Goal: Task Accomplishment & Management: Manage account settings

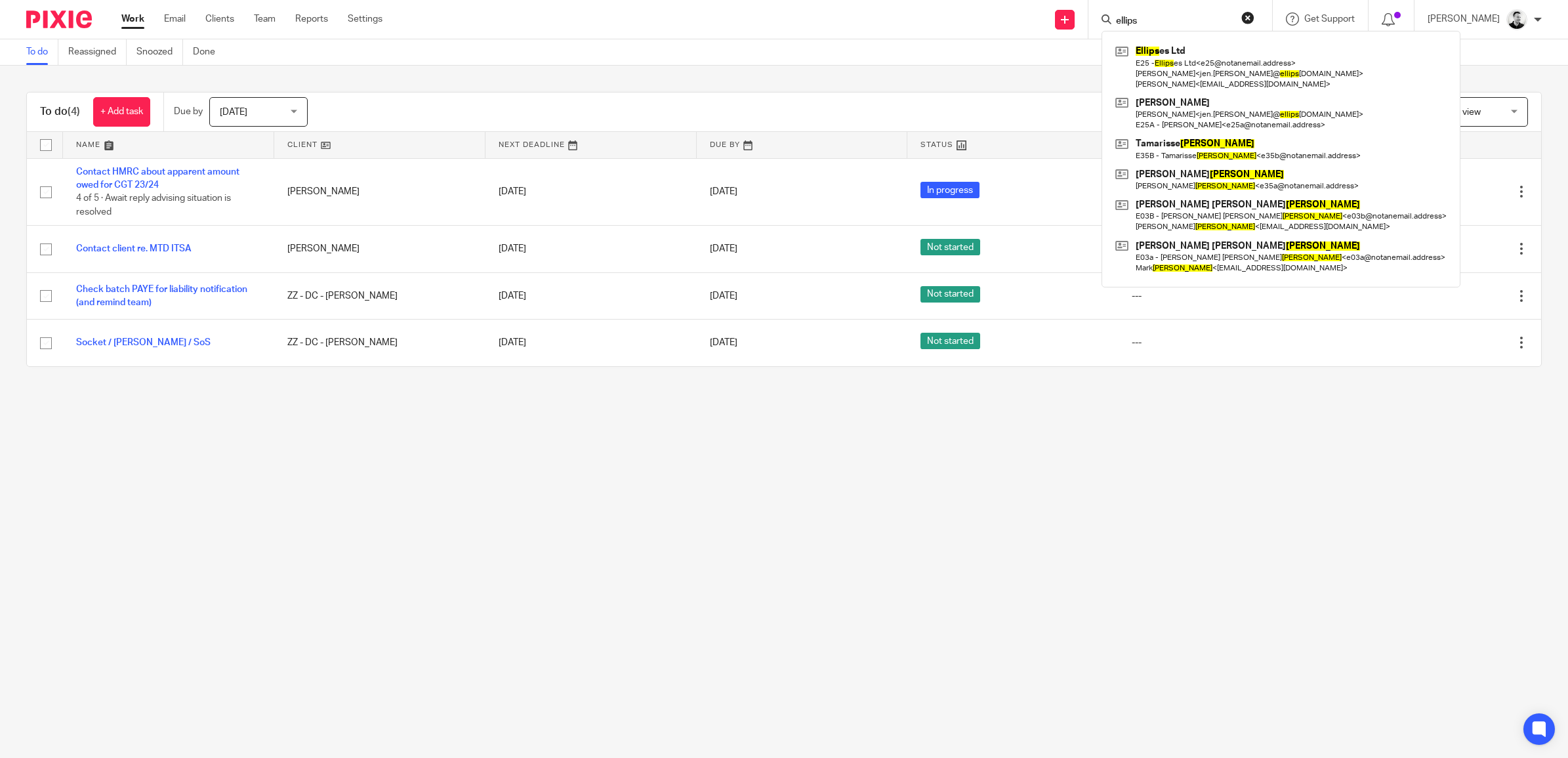
type input "ellipse"
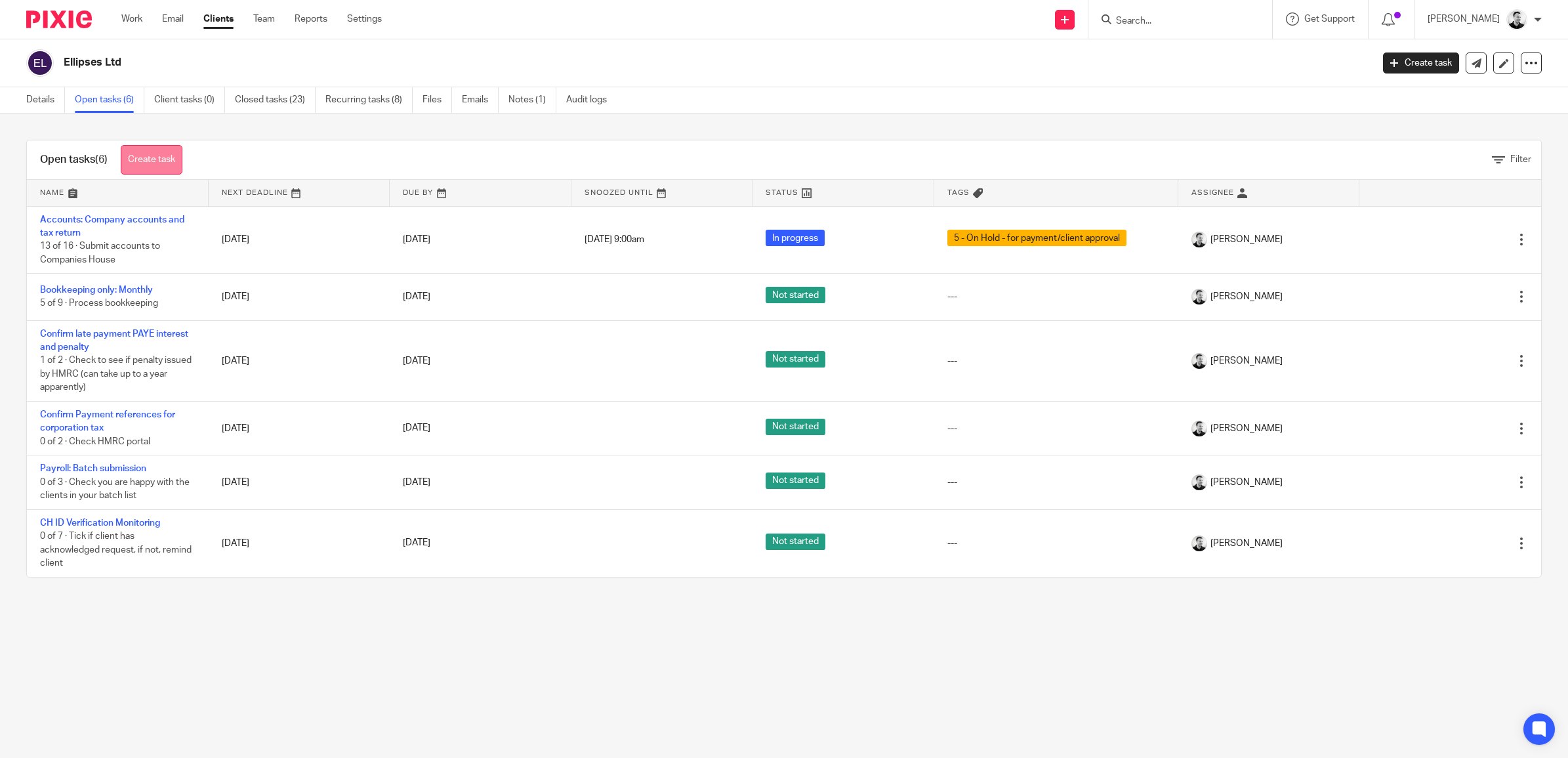
click at [172, 159] on link "Create task" at bounding box center [152, 159] width 62 height 29
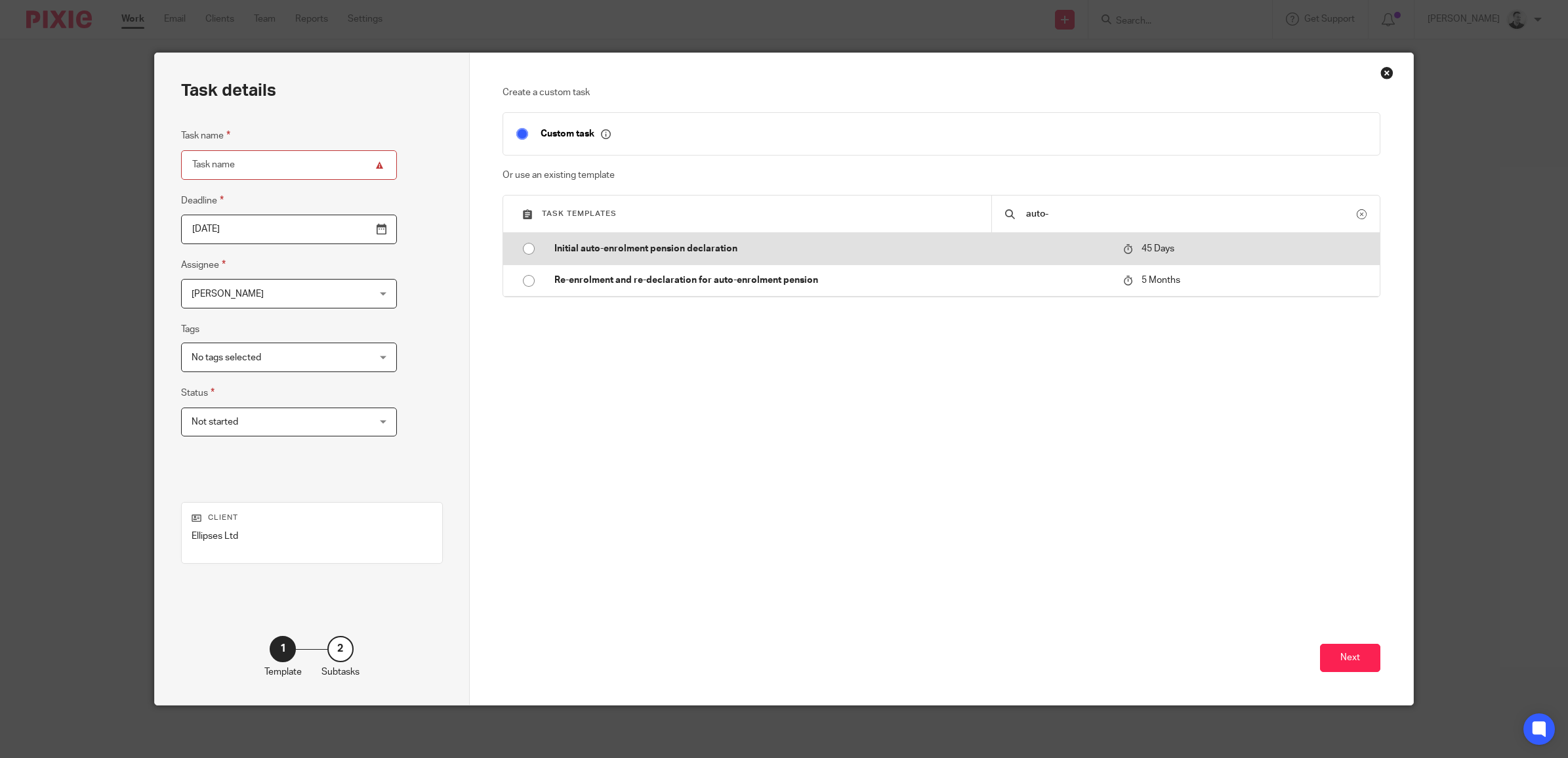
type input "auto-"
click at [692, 248] on p "Initial auto-enrolment pension declaration" at bounding box center [832, 248] width 556 height 13
type input "2025-11-27"
type input "Initial auto-enrolment pension declaration"
checkbox input "false"
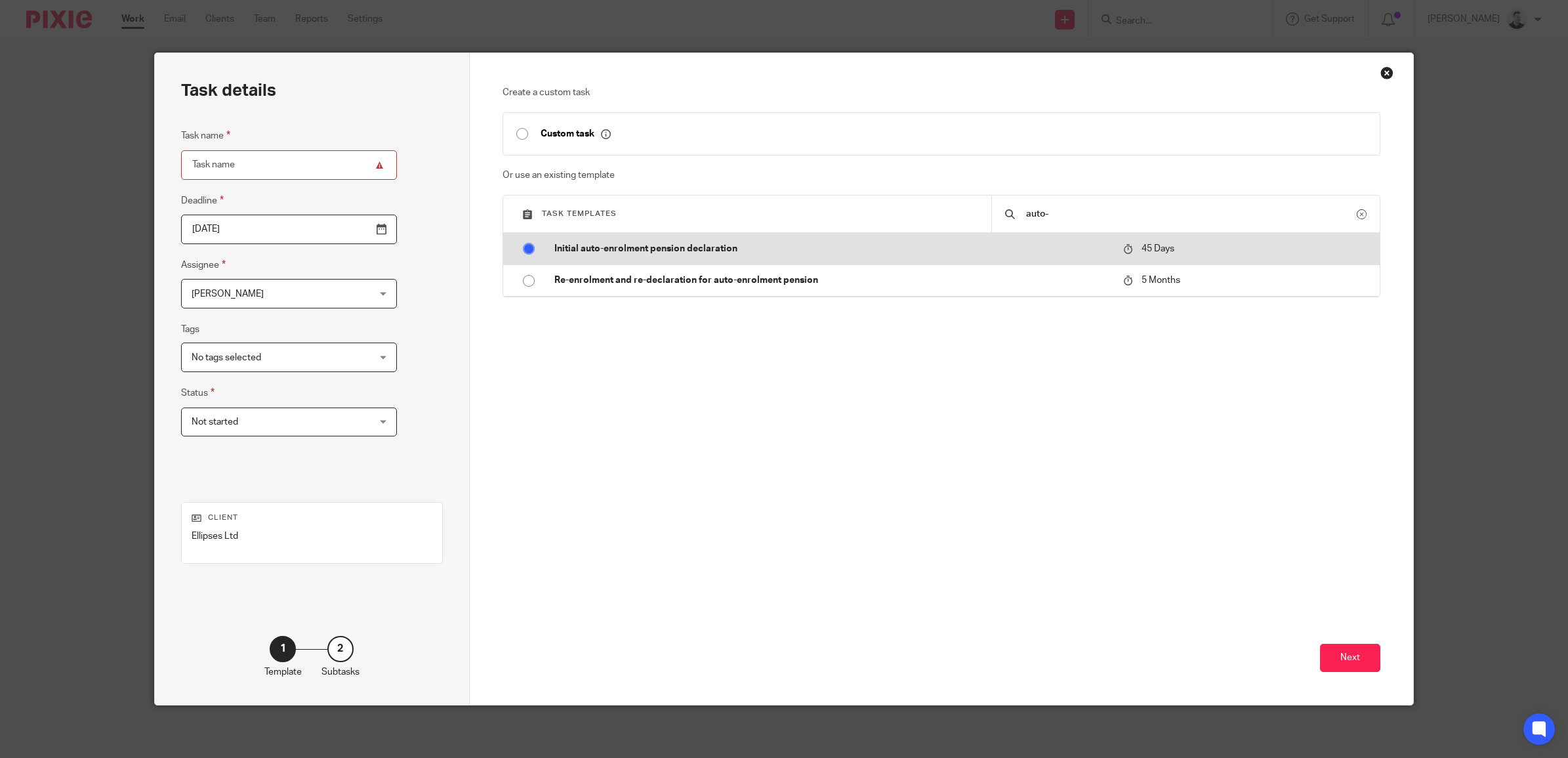
radio input "true"
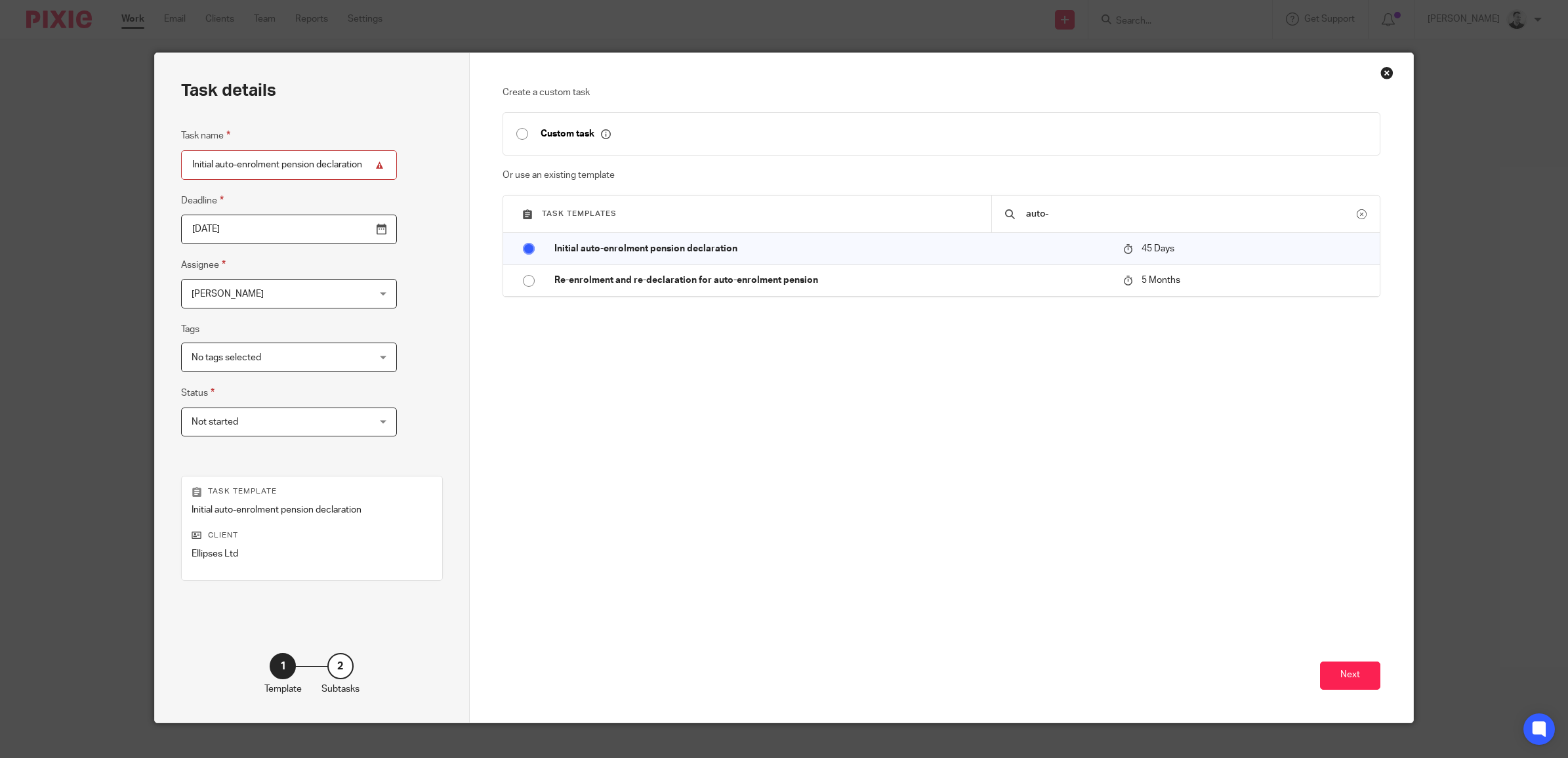
click at [350, 234] on input "2025-11-27" at bounding box center [289, 229] width 216 height 29
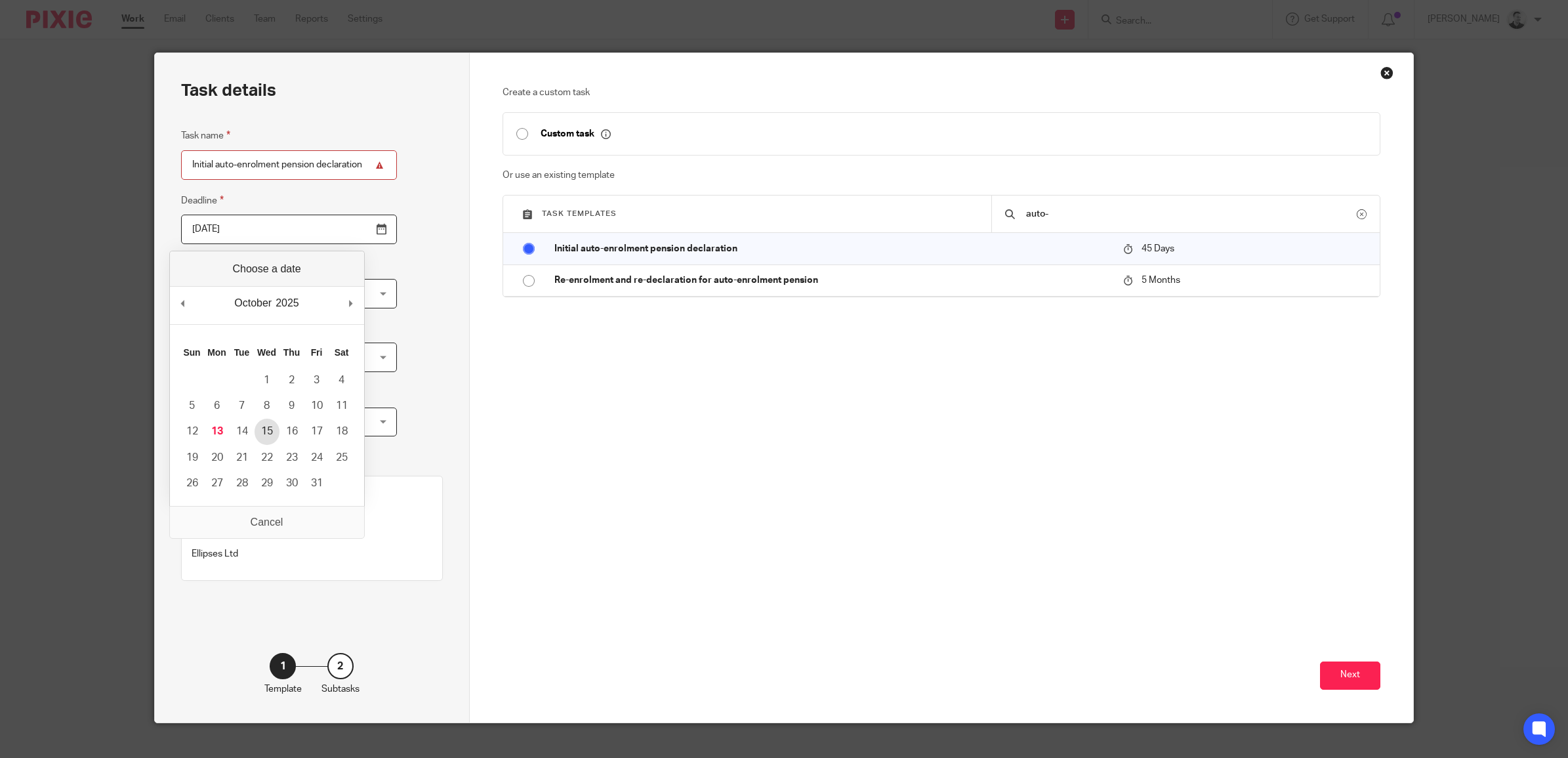
type input "2025-10-15"
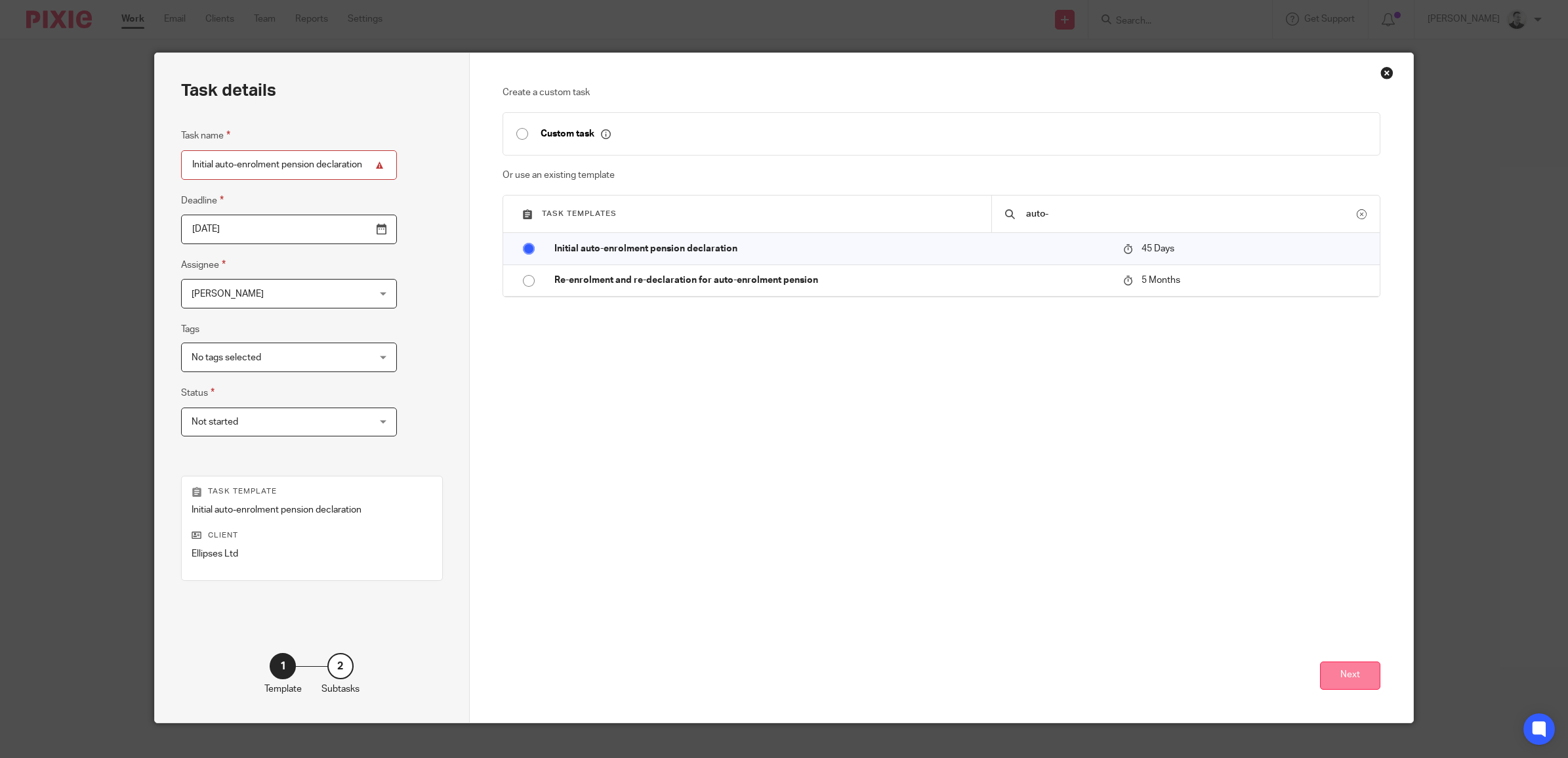
click at [1346, 674] on button "Next" at bounding box center [1350, 676] width 60 height 28
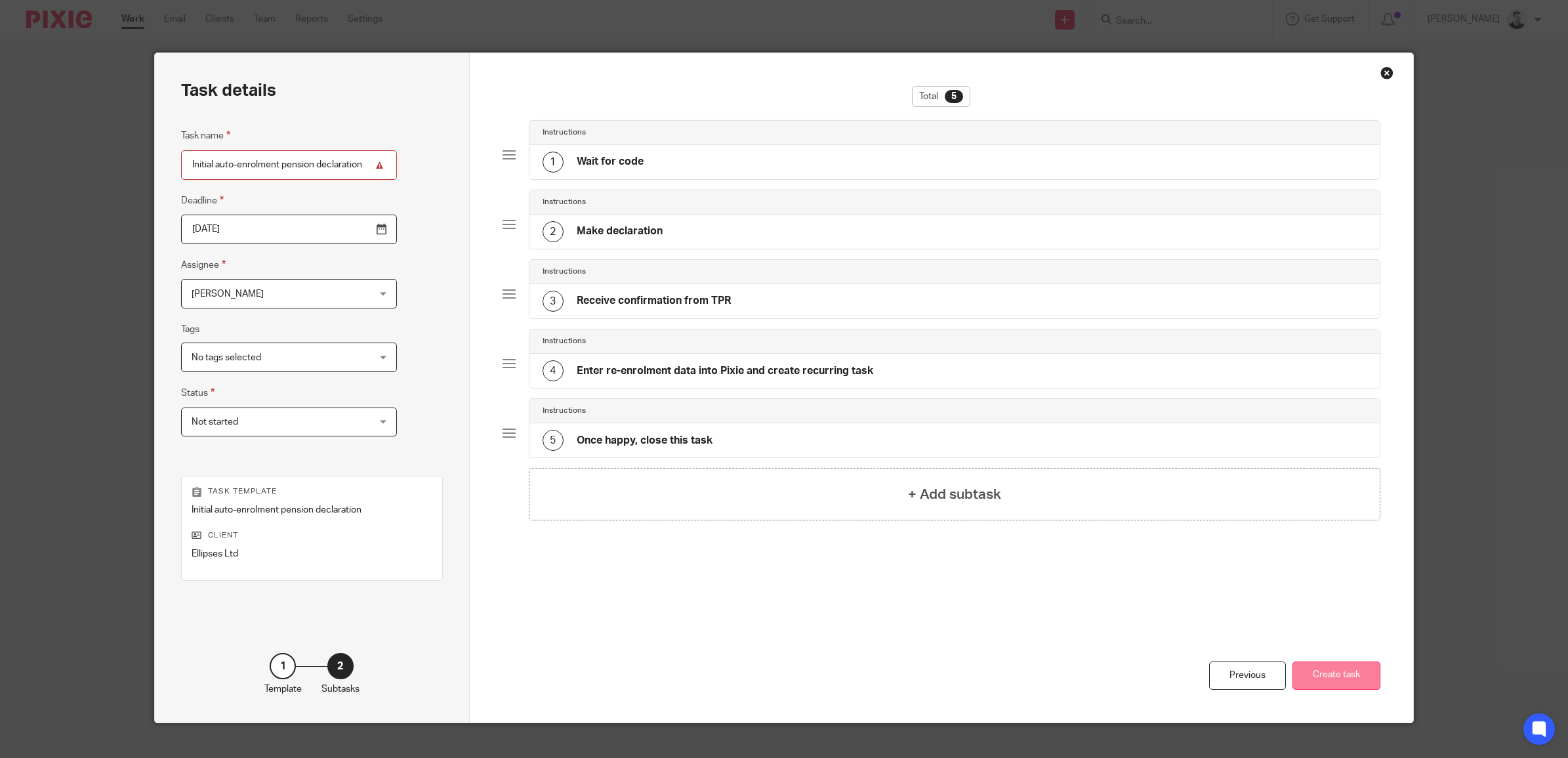
click at [1354, 679] on button "Create task" at bounding box center [1335, 676] width 88 height 28
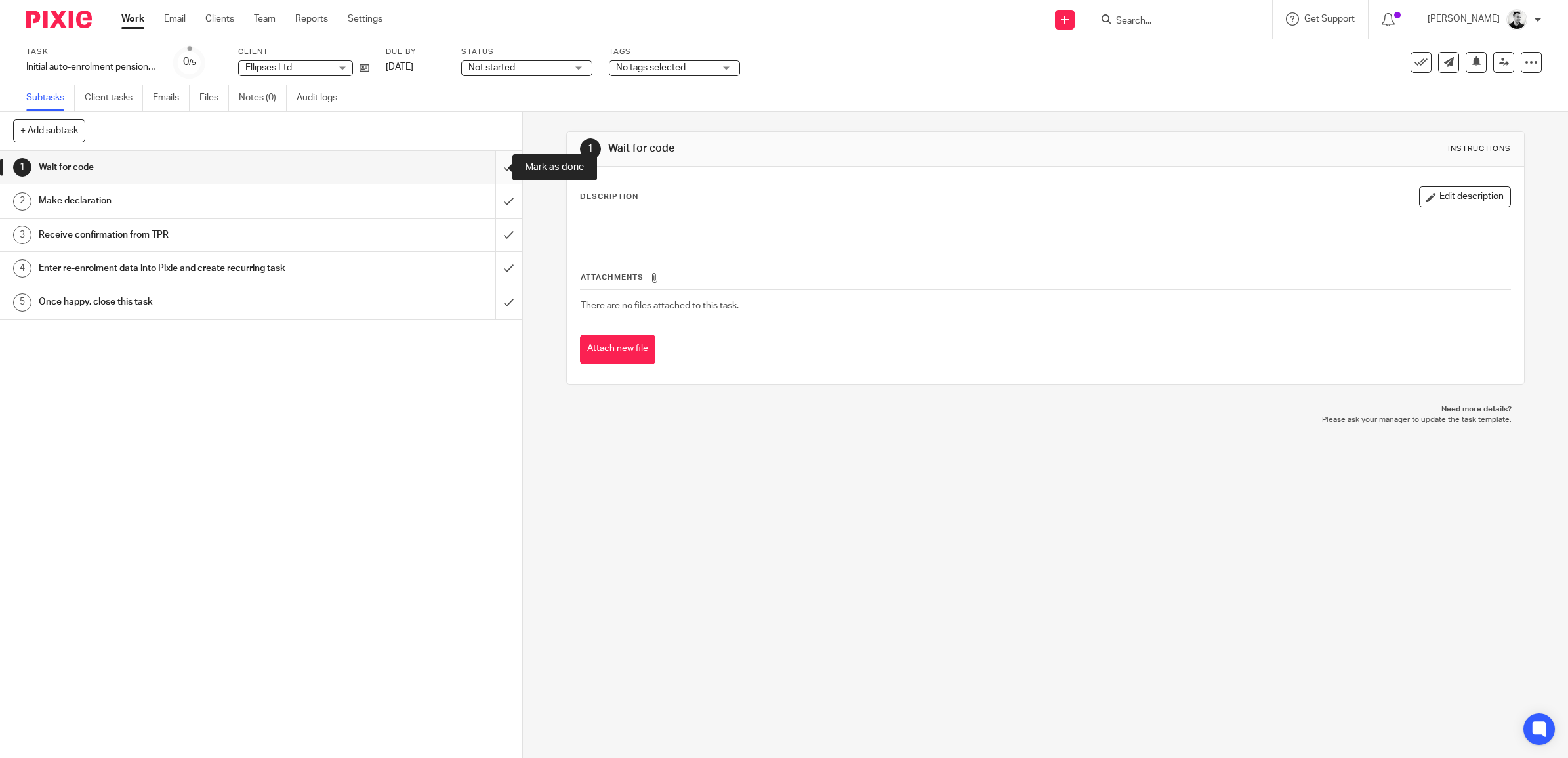
click at [496, 166] on input "submit" at bounding box center [261, 167] width 522 height 32
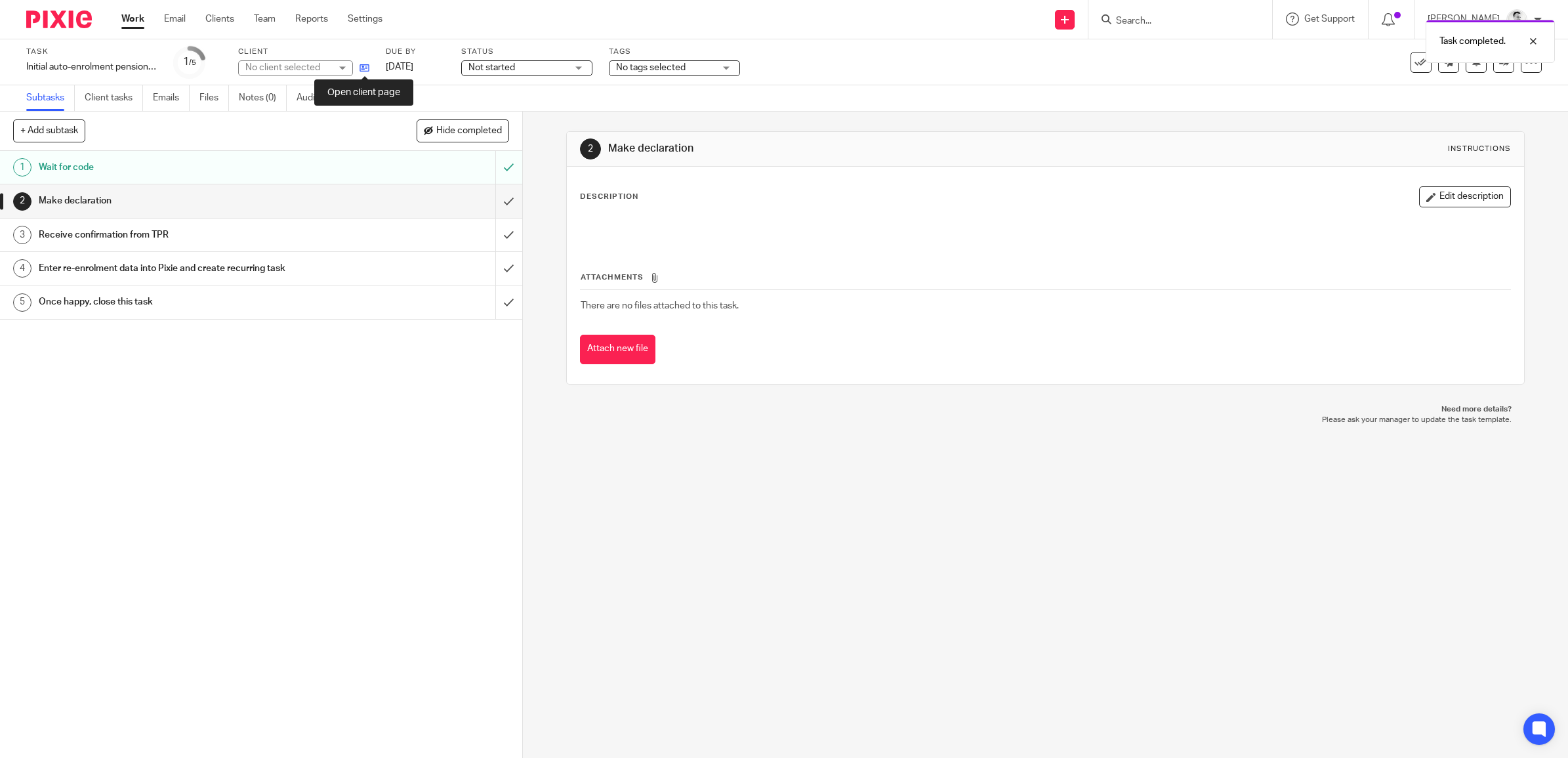
click at [367, 66] on icon at bounding box center [364, 68] width 9 height 9
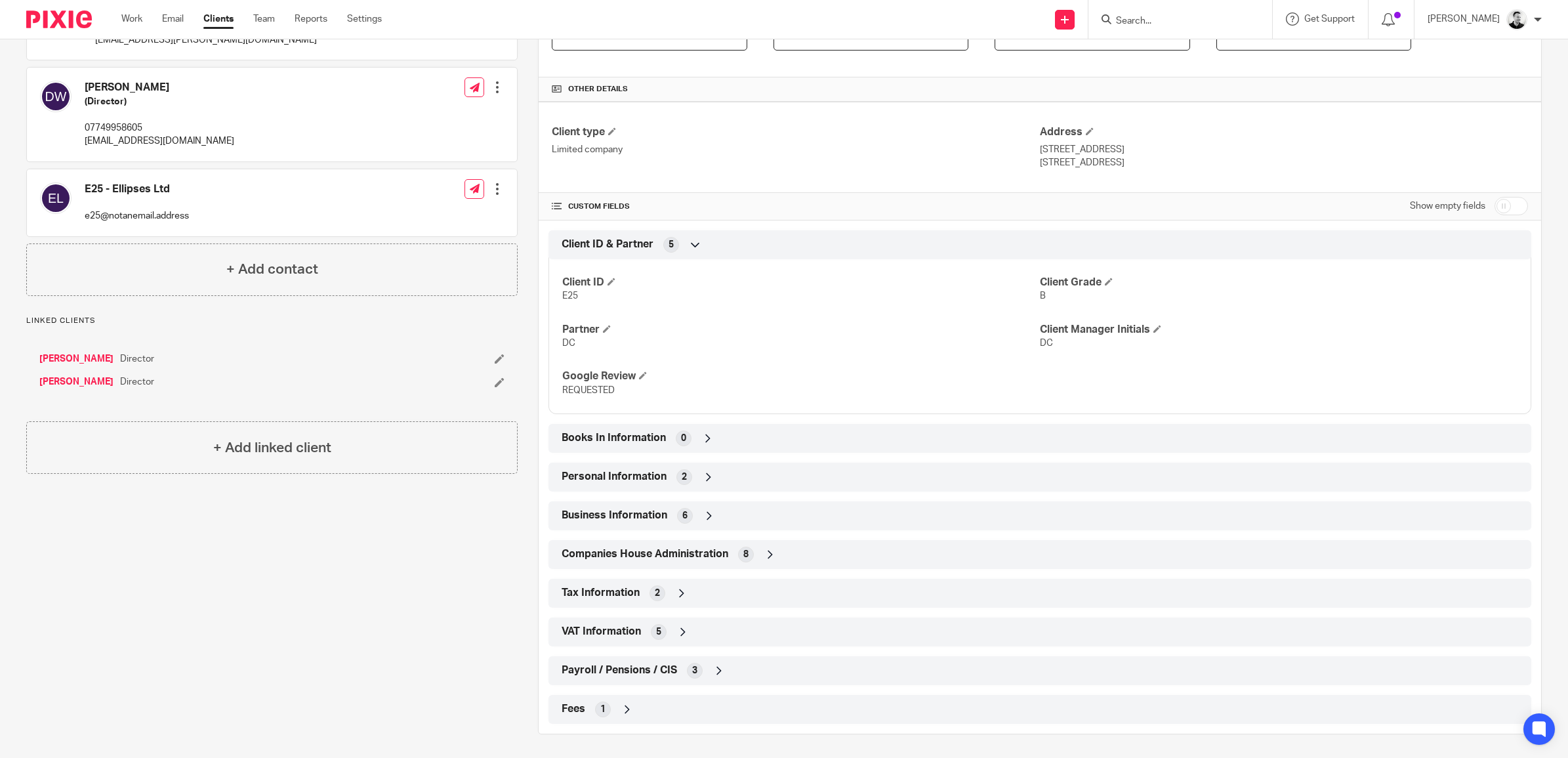
scroll to position [275, 0]
click at [1507, 203] on input "checkbox" at bounding box center [1511, 203] width 33 height 18
checkbox input "true"
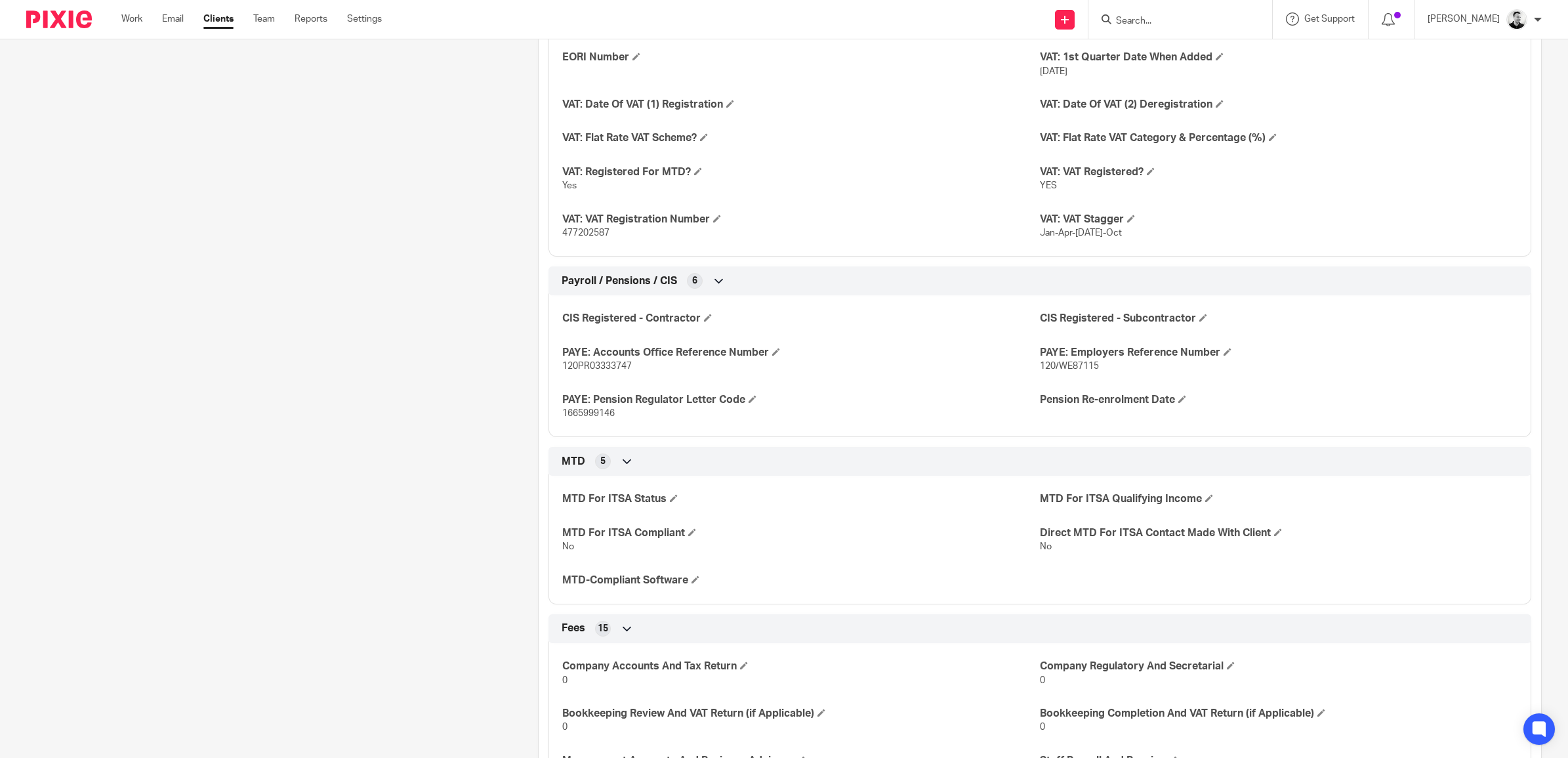
scroll to position [1752, 0]
click at [589, 412] on span "1665999146" at bounding box center [589, 412] width 52 height 9
copy span "1665999146"
click at [1051, 367] on span "120/WE87115" at bounding box center [1069, 365] width 59 height 9
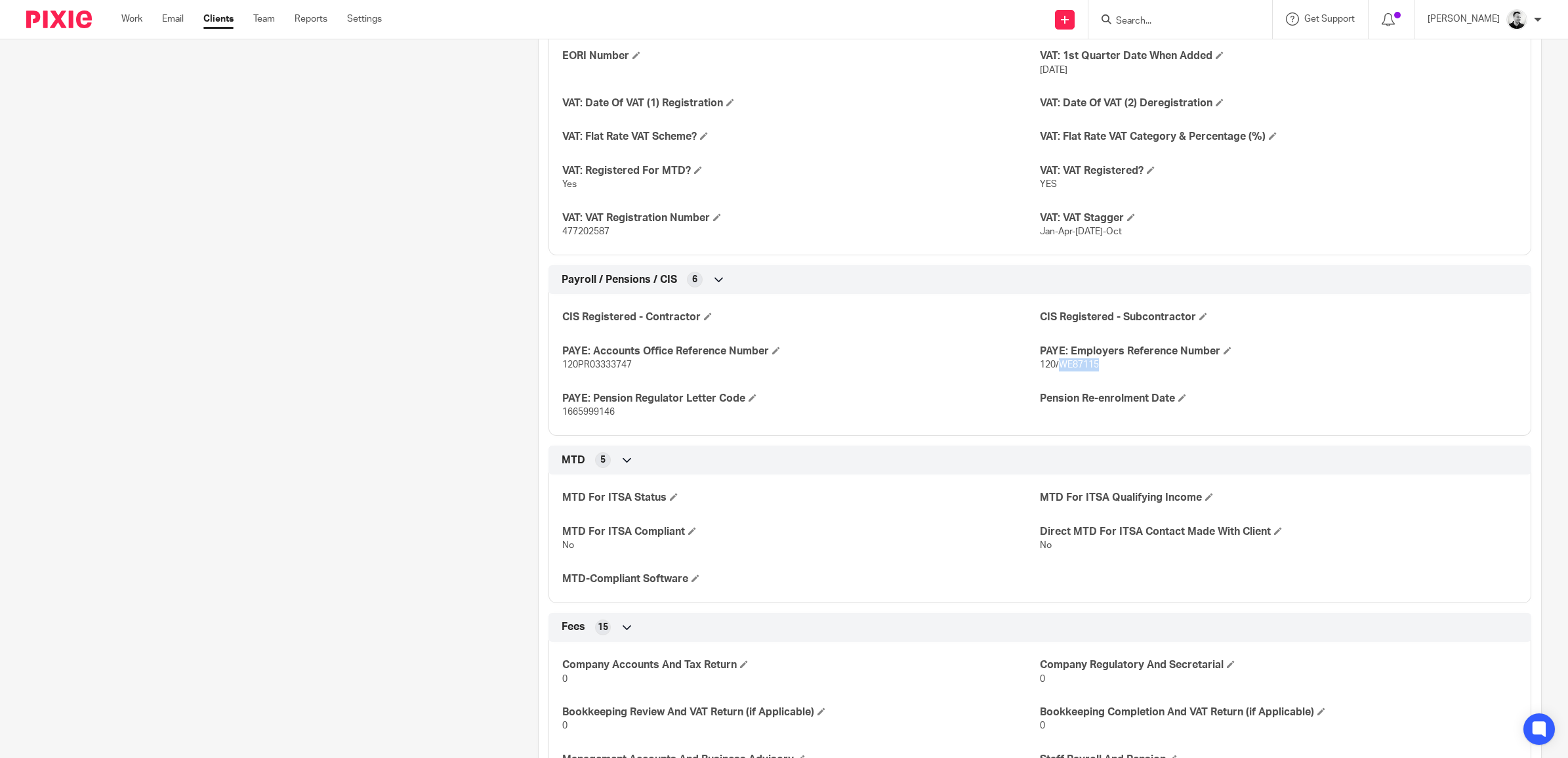
click at [1051, 367] on span "120/WE87115" at bounding box center [1069, 365] width 59 height 9
copy p "120/WE87115"
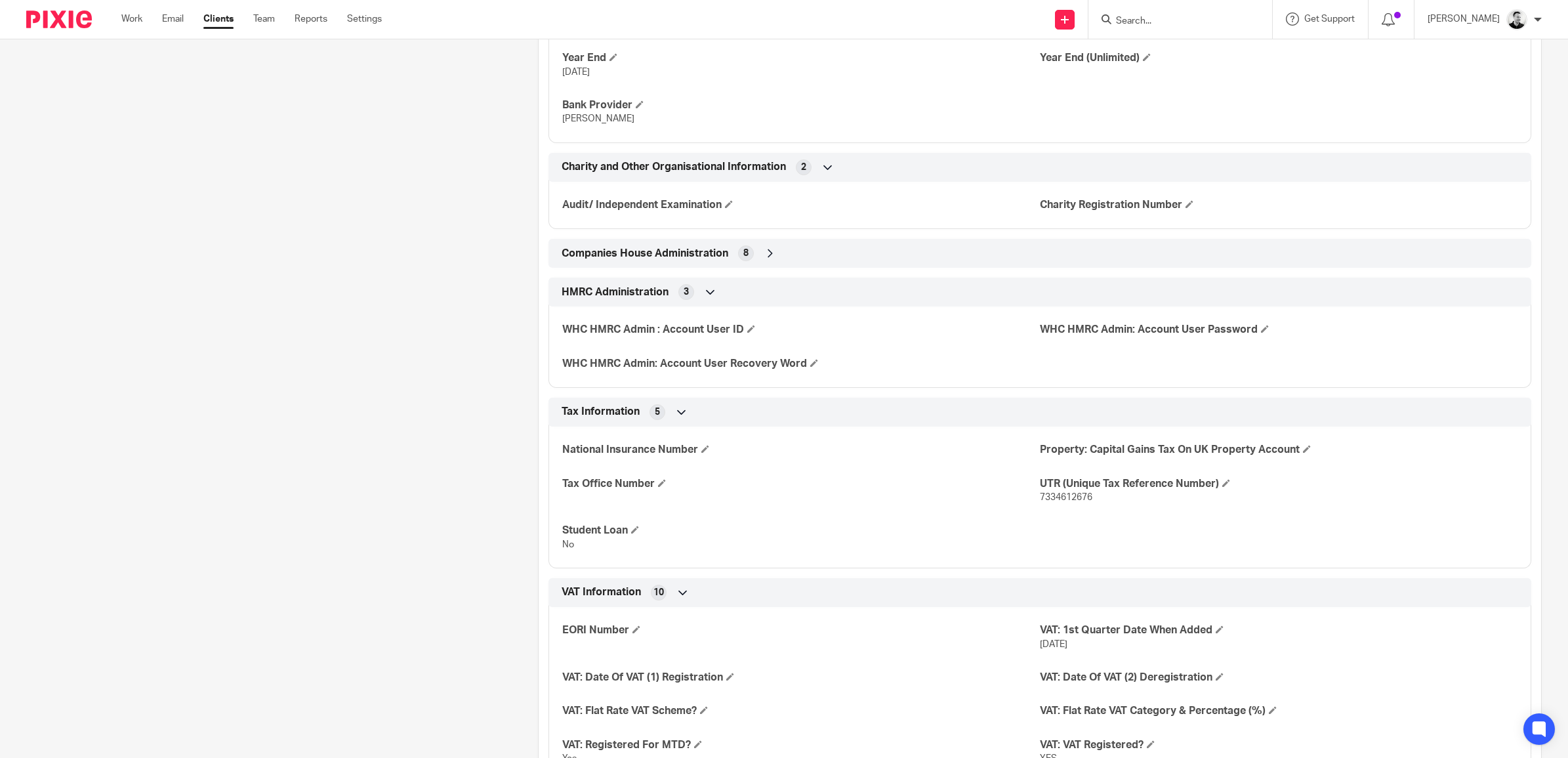
scroll to position [1096, 0]
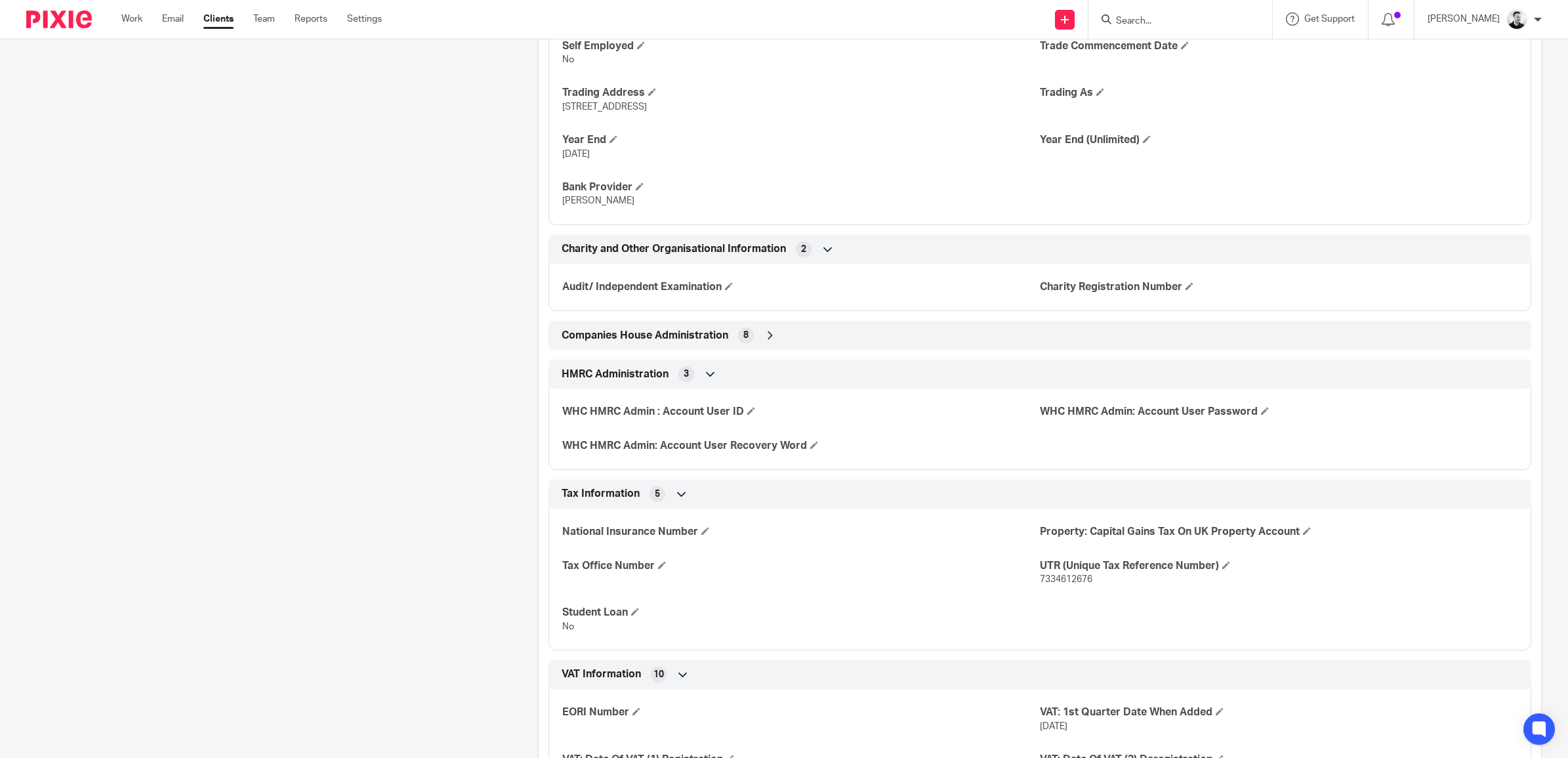
click at [766, 342] on icon at bounding box center [770, 335] width 13 height 13
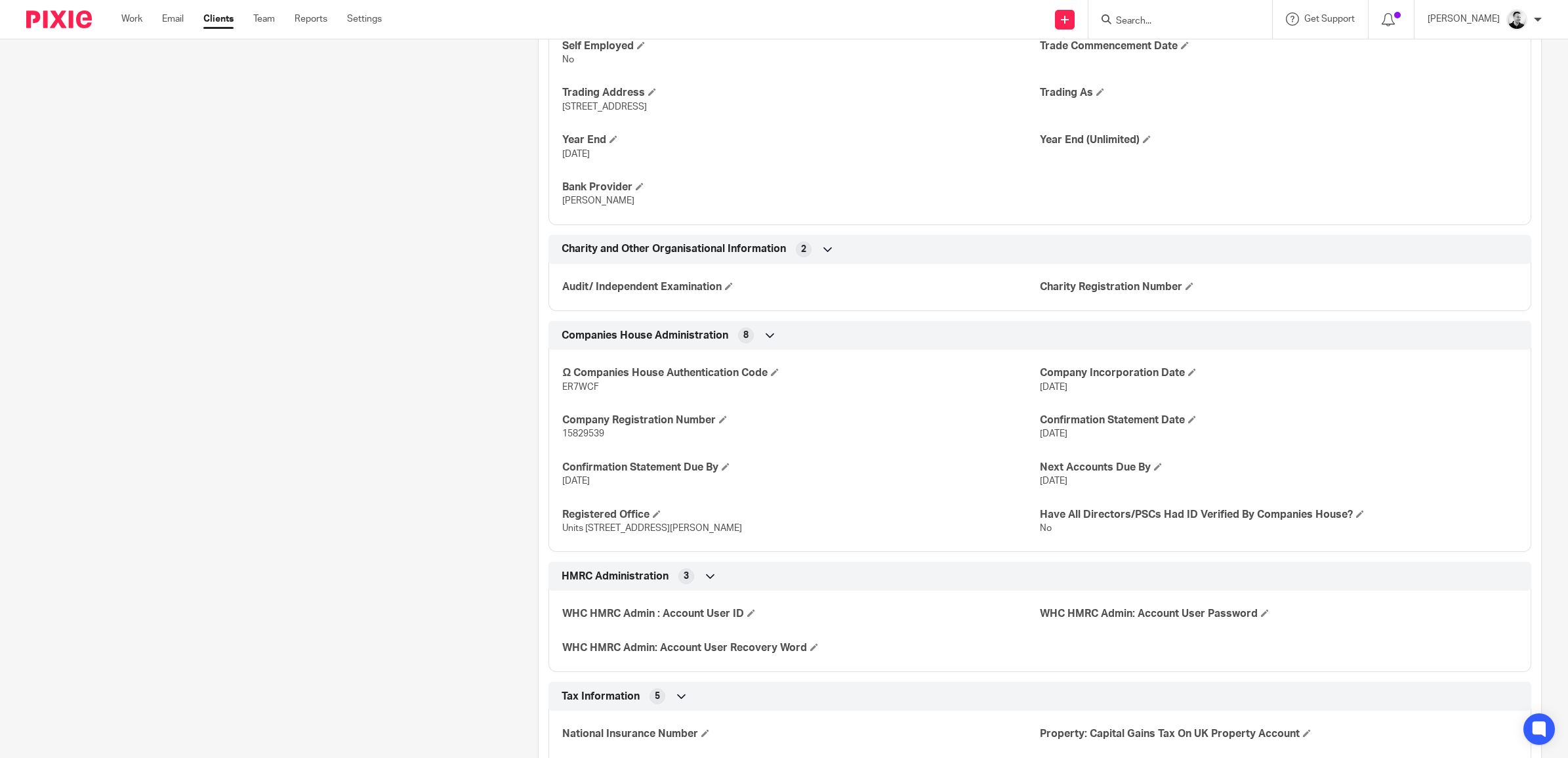
click at [575, 437] on span "15829539" at bounding box center [583, 434] width 42 height 9
copy span "15829539"
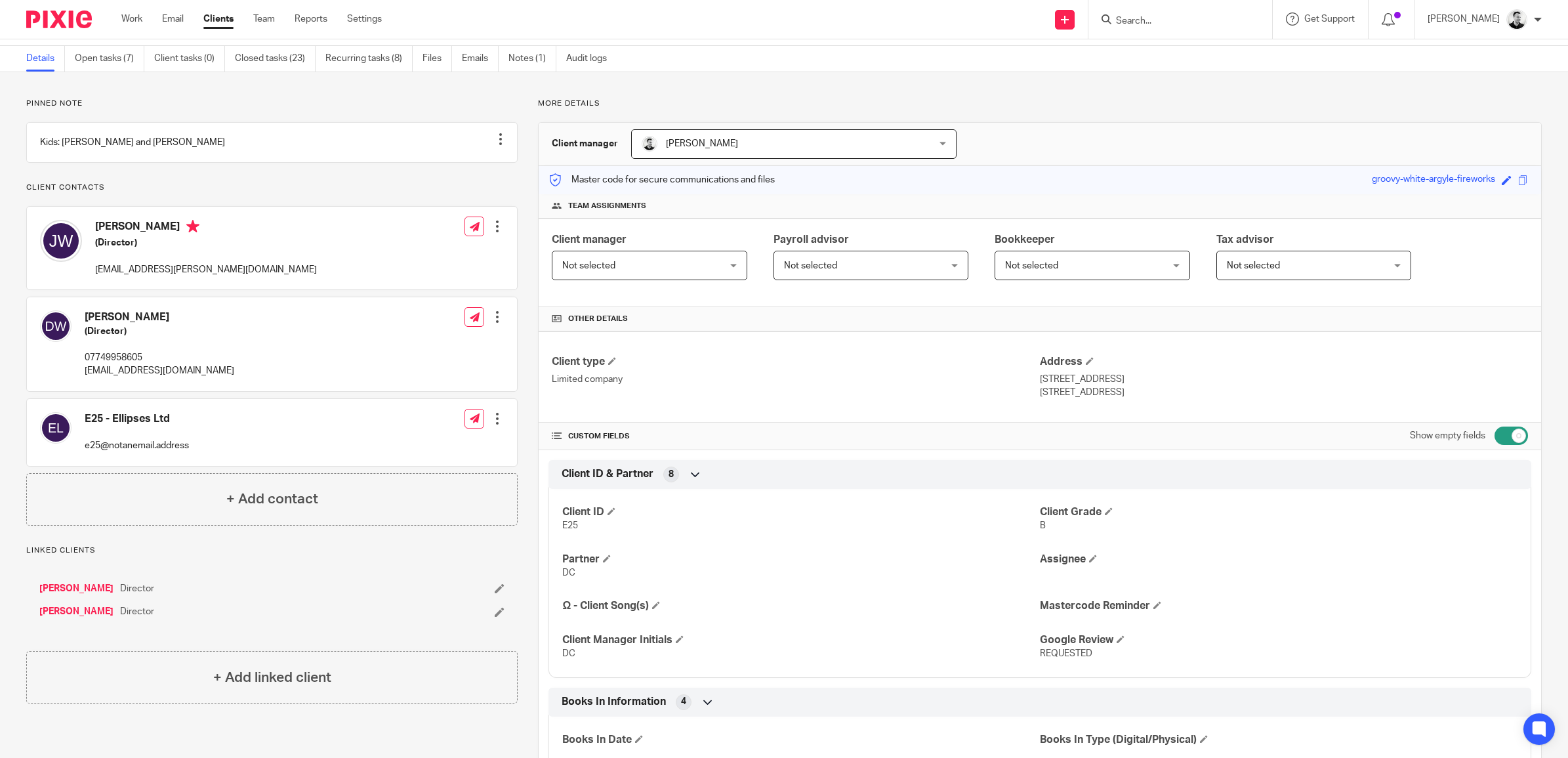
scroll to position [0, 0]
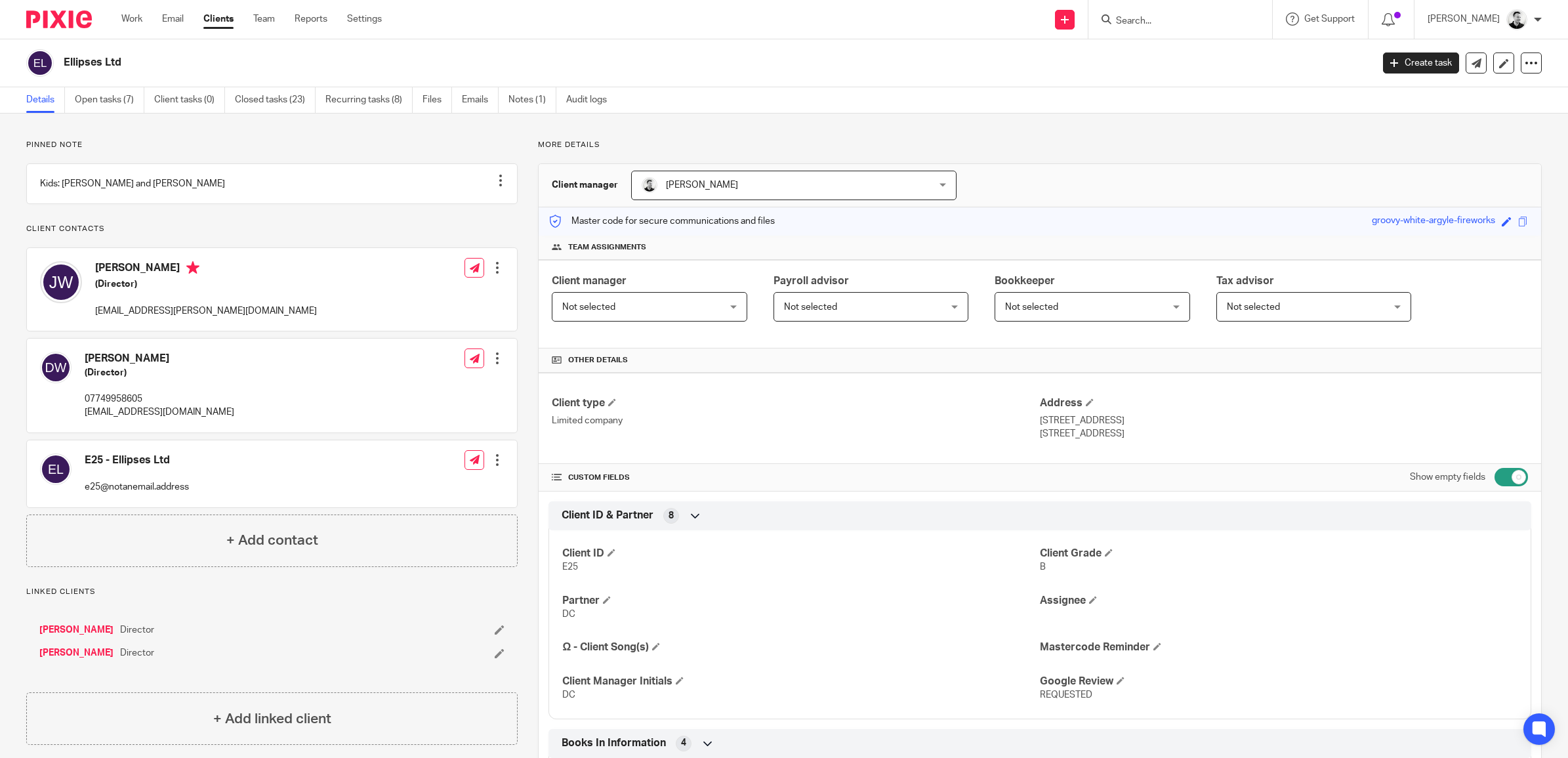
click at [116, 278] on h4 "[PERSON_NAME]" at bounding box center [206, 269] width 222 height 17
copy h4 "Jennifer"
click at [151, 278] on h4 "[PERSON_NAME]" at bounding box center [206, 269] width 222 height 17
click at [152, 278] on h4 "[PERSON_NAME]" at bounding box center [206, 269] width 222 height 17
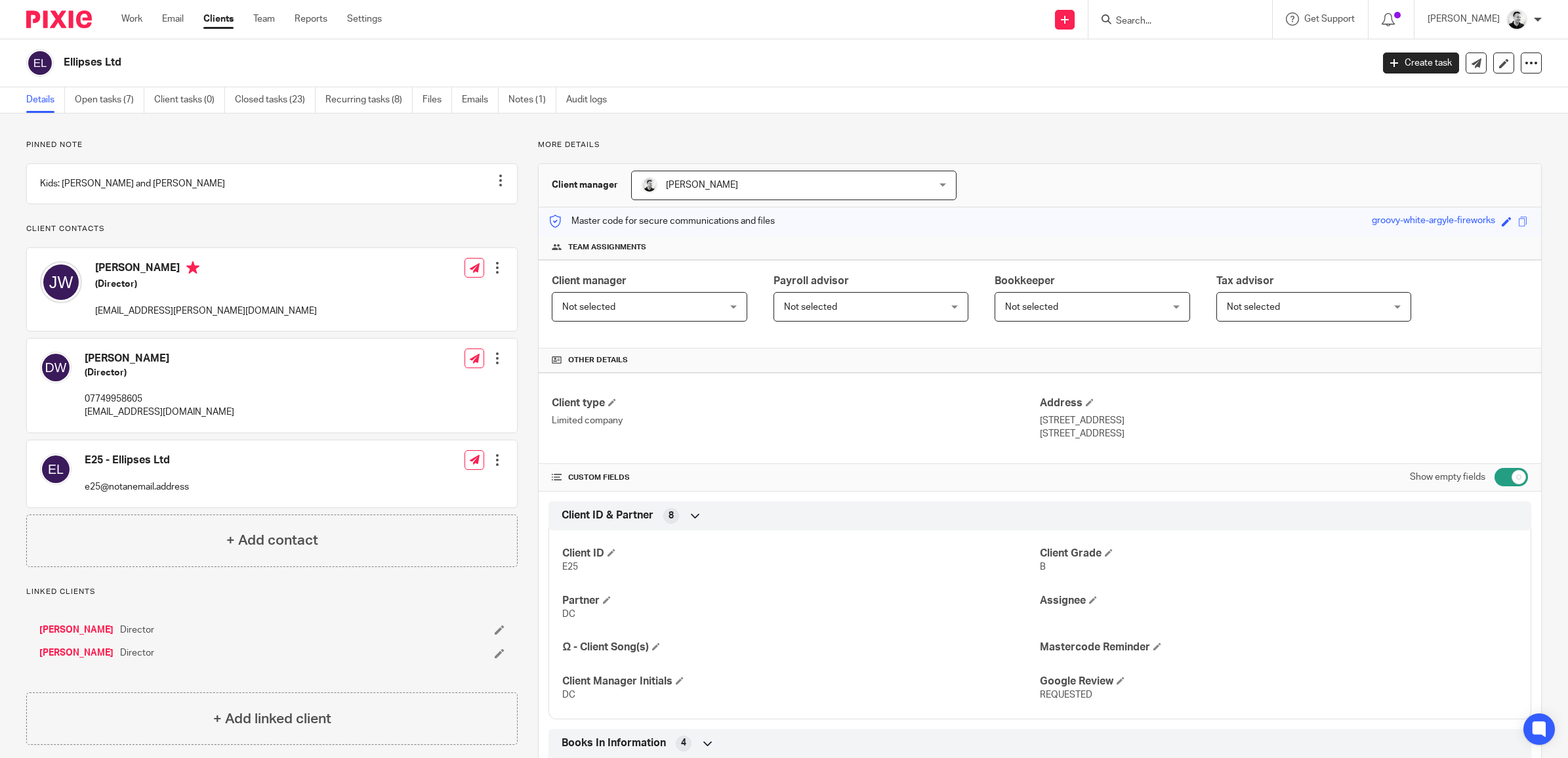
copy h4 "Wallace"
click at [121, 278] on h4 "[PERSON_NAME]" at bounding box center [206, 269] width 222 height 17
copy h4 "Jennifer"
click at [162, 278] on h4 "[PERSON_NAME]" at bounding box center [206, 269] width 222 height 17
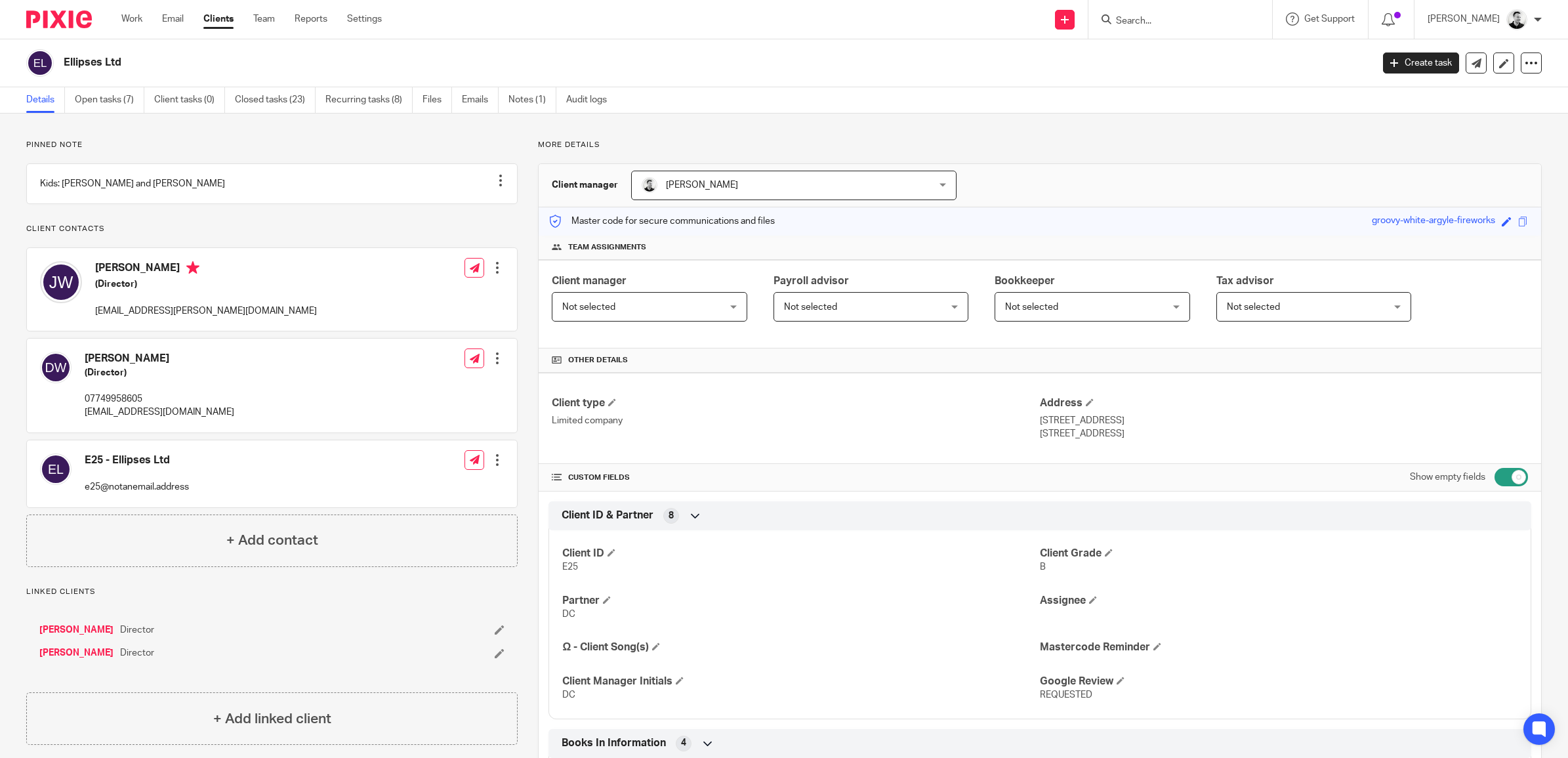
click at [162, 278] on h4 "[PERSON_NAME]" at bounding box center [206, 269] width 222 height 17
copy h4 "Wallace"
click at [135, 317] on p "jen.wallace@ellipses.pro" at bounding box center [206, 311] width 222 height 13
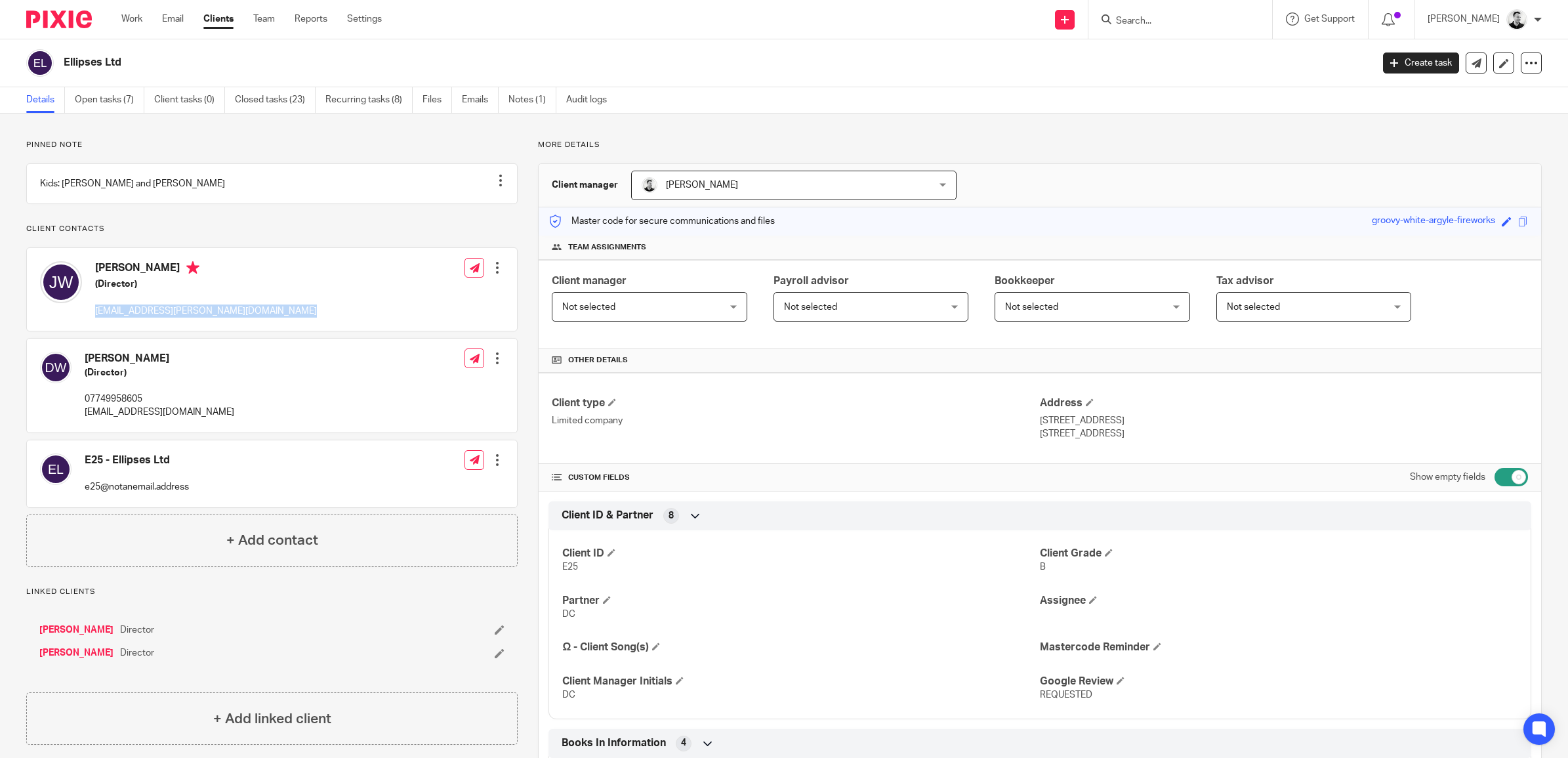
copy div "jen.wallace@ellipses.pro"
click at [492, 275] on div at bounding box center [497, 267] width 13 height 13
click at [427, 309] on link "Edit contact" at bounding box center [434, 311] width 125 height 19
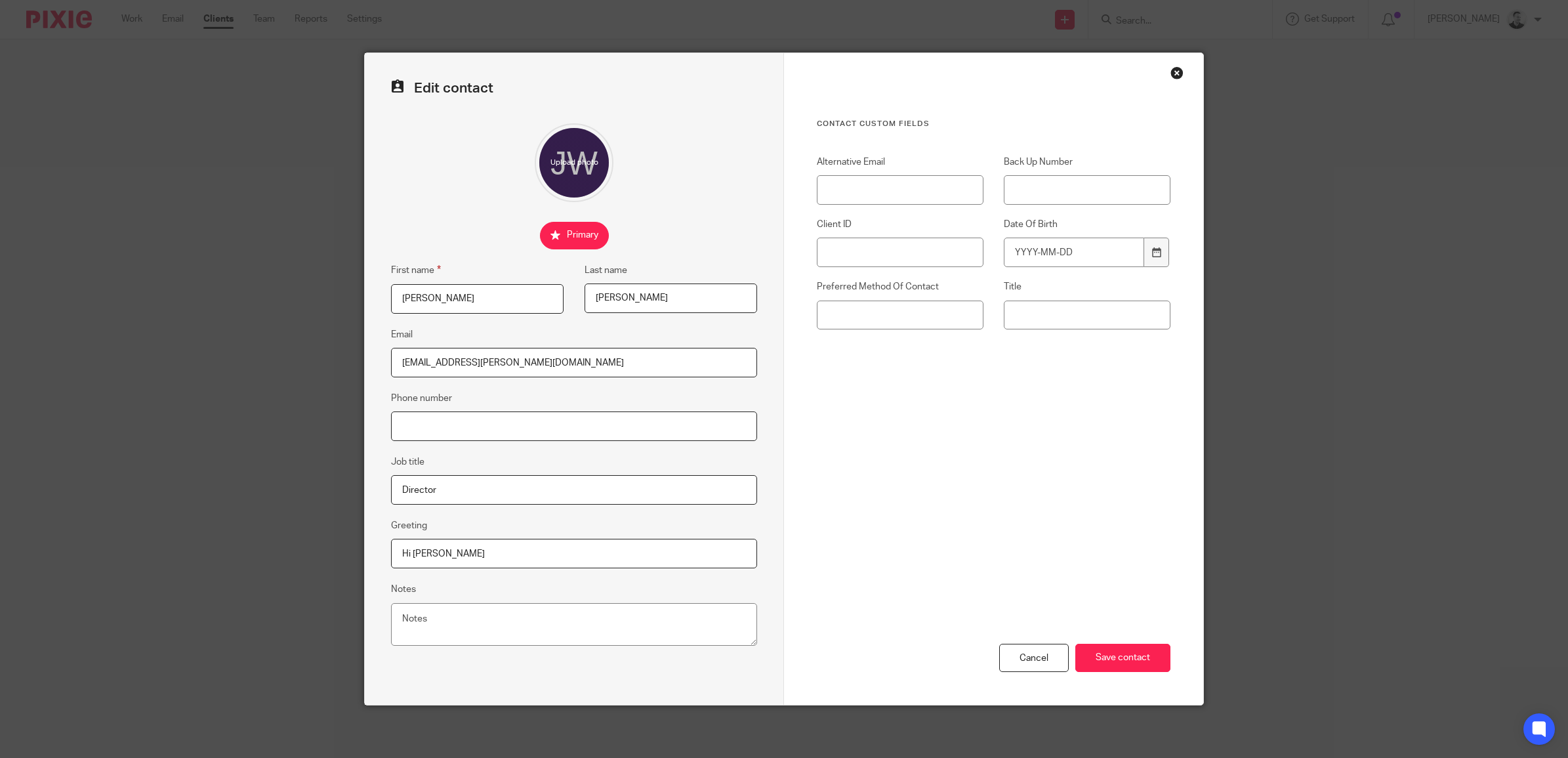
click at [436, 424] on input "Phone number" at bounding box center [574, 426] width 366 height 29
type input "07572 954008"
click at [1136, 665] on input "Save contact" at bounding box center [1123, 658] width 95 height 28
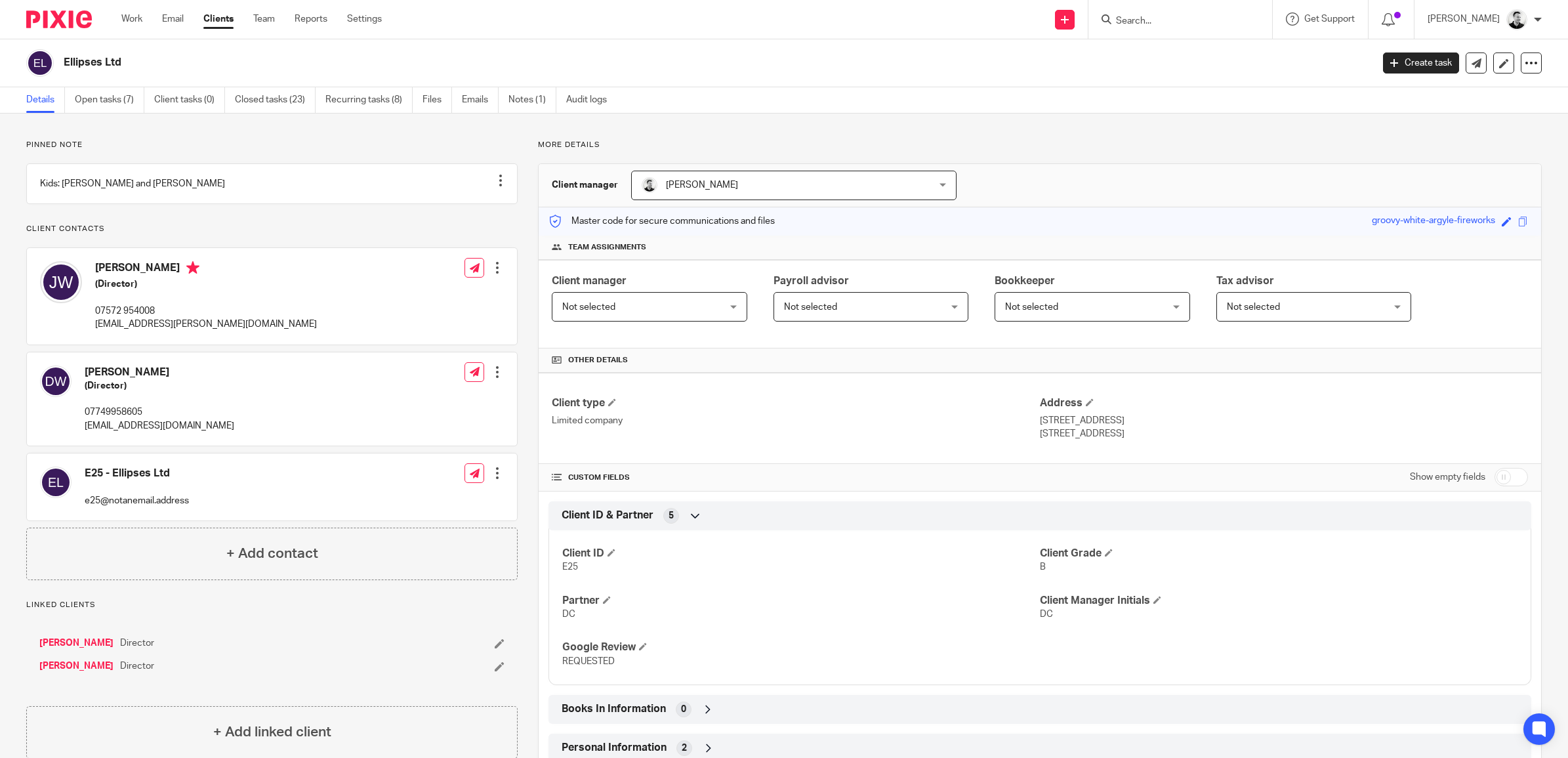
click at [136, 317] on p "07572 954008" at bounding box center [206, 311] width 222 height 13
click at [493, 275] on div at bounding box center [497, 267] width 13 height 13
click at [413, 313] on link "Edit contact" at bounding box center [434, 311] width 125 height 19
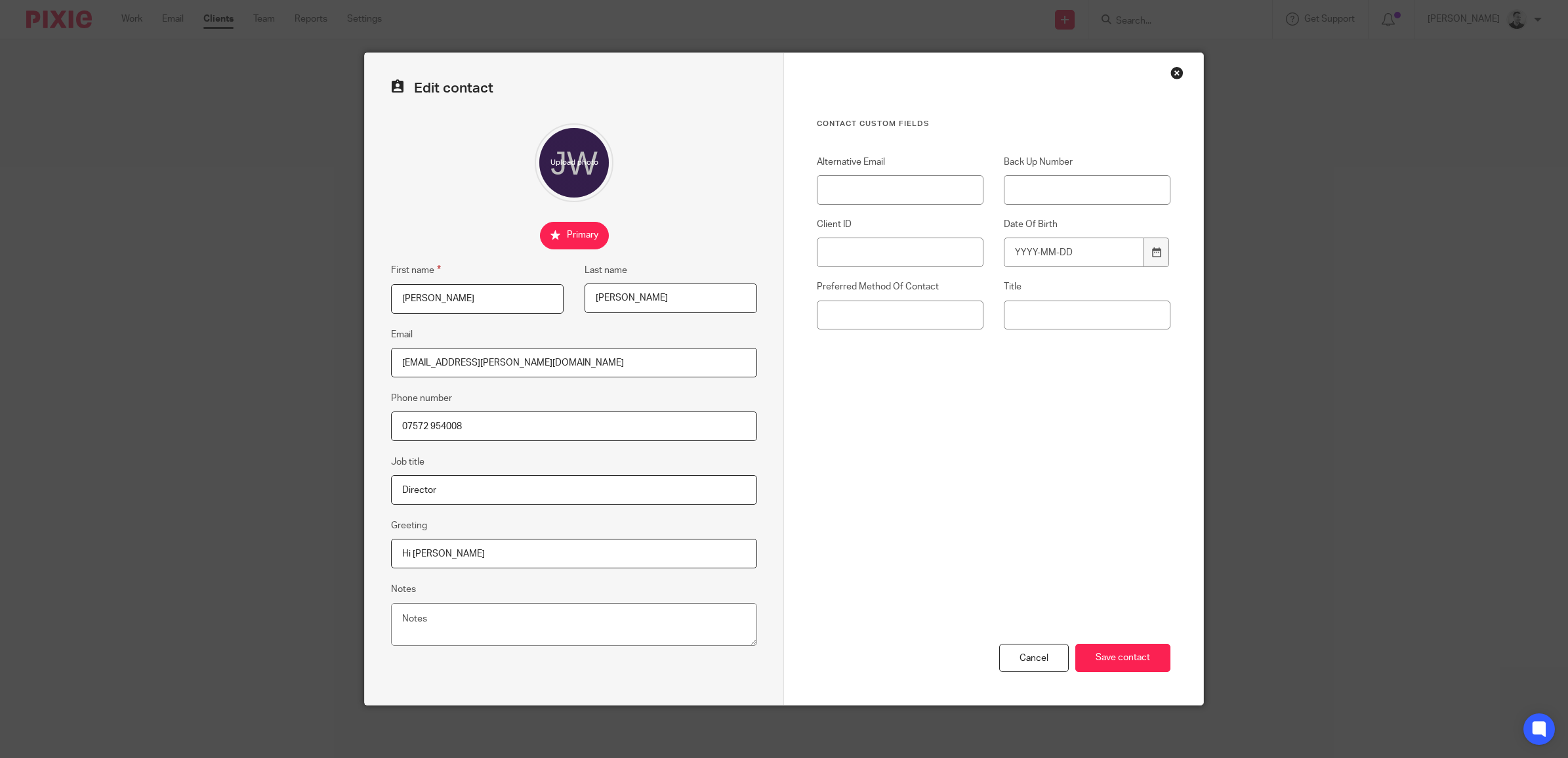
click at [423, 422] on input "07572 954008" at bounding box center [574, 426] width 366 height 29
type input "07572954008"
click at [1123, 657] on input "Save contact" at bounding box center [1123, 658] width 95 height 28
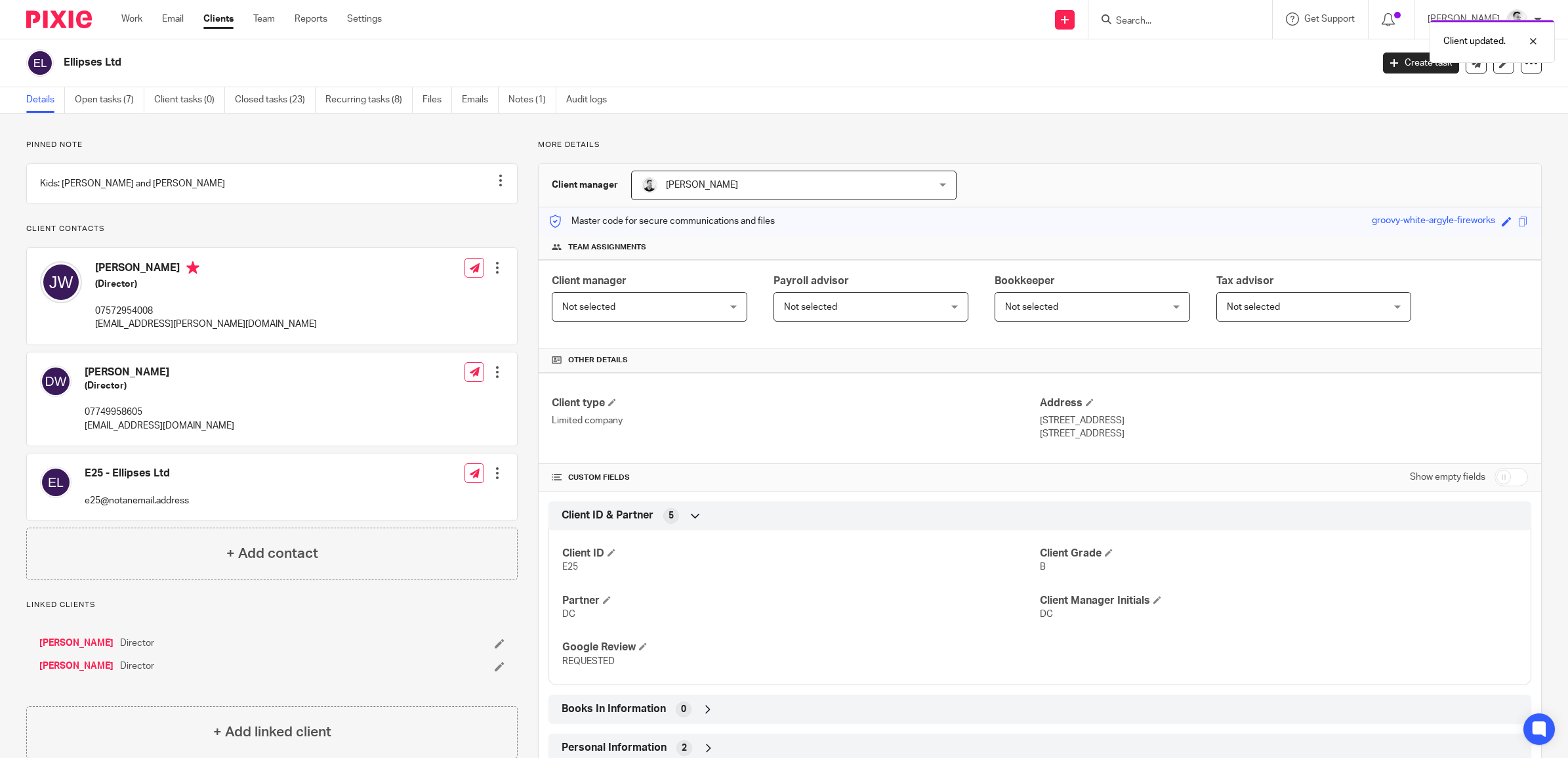
click at [1172, 434] on p "[STREET_ADDRESS]" at bounding box center [1283, 434] width 488 height 13
drag, startPoint x: 1172, startPoint y: 434, endPoint x: 1163, endPoint y: 433, distance: 9.1
click at [1168, 434] on p "[STREET_ADDRESS]" at bounding box center [1283, 434] width 488 height 13
drag, startPoint x: 1159, startPoint y: 433, endPoint x: 1207, endPoint y: 438, distance: 48.3
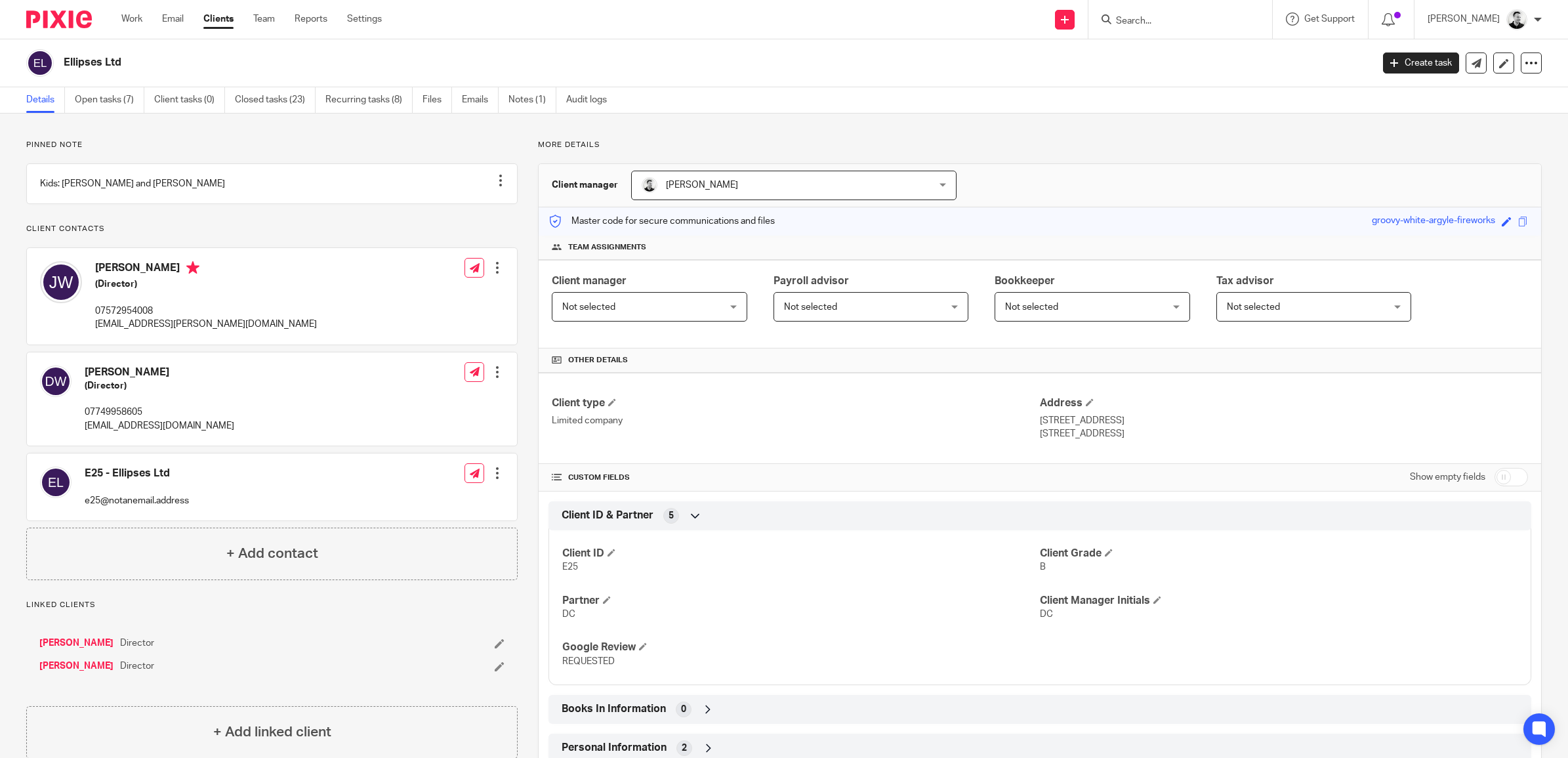
click at [1207, 438] on p "[STREET_ADDRESS]" at bounding box center [1283, 434] width 488 height 13
copy p "BS37 7DB"
click at [104, 99] on link "Open tasks (7)" at bounding box center [110, 100] width 70 height 25
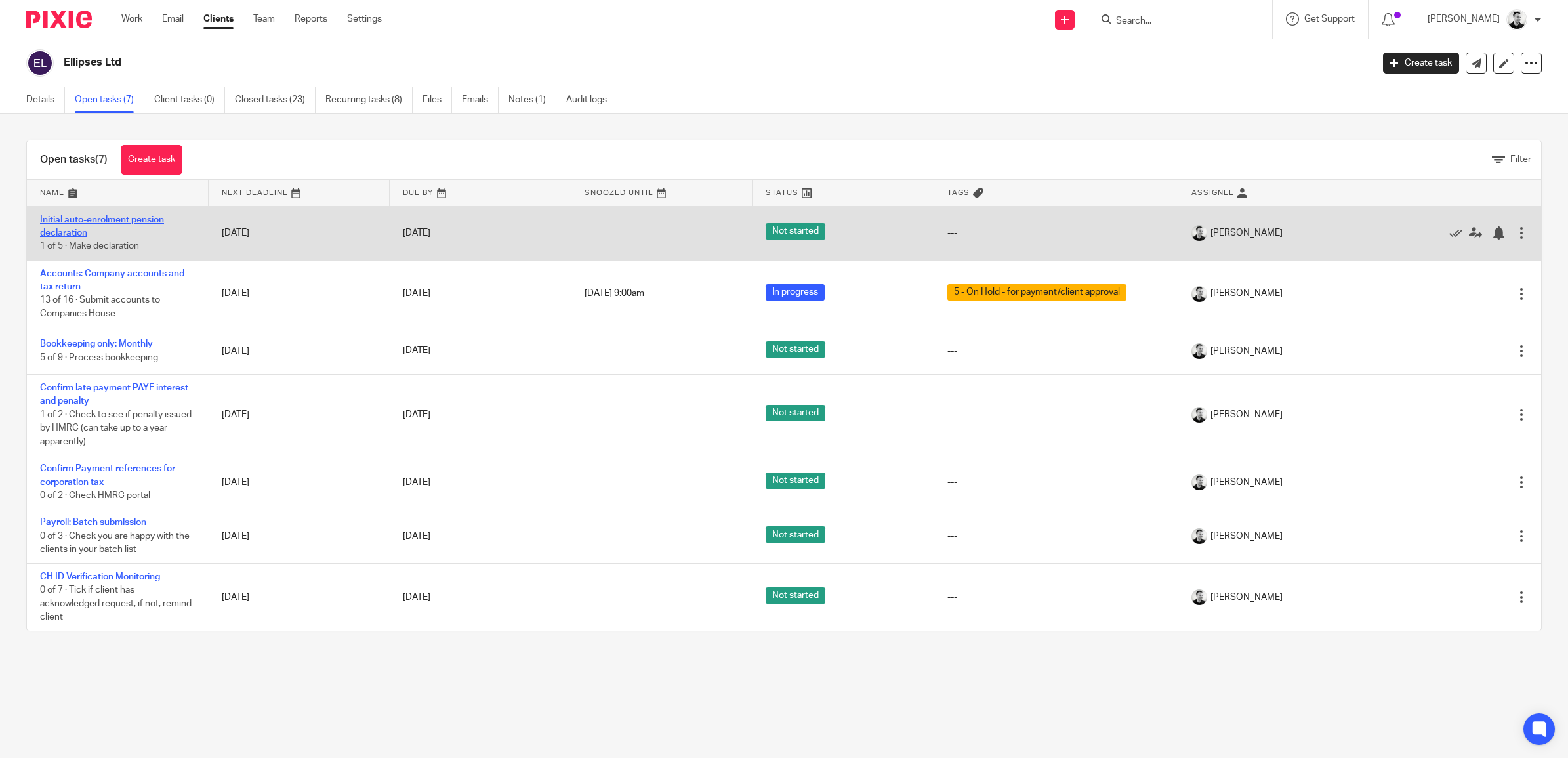
click at [159, 220] on link "Initial auto-enrolment pension declaration" at bounding box center [102, 226] width 124 height 22
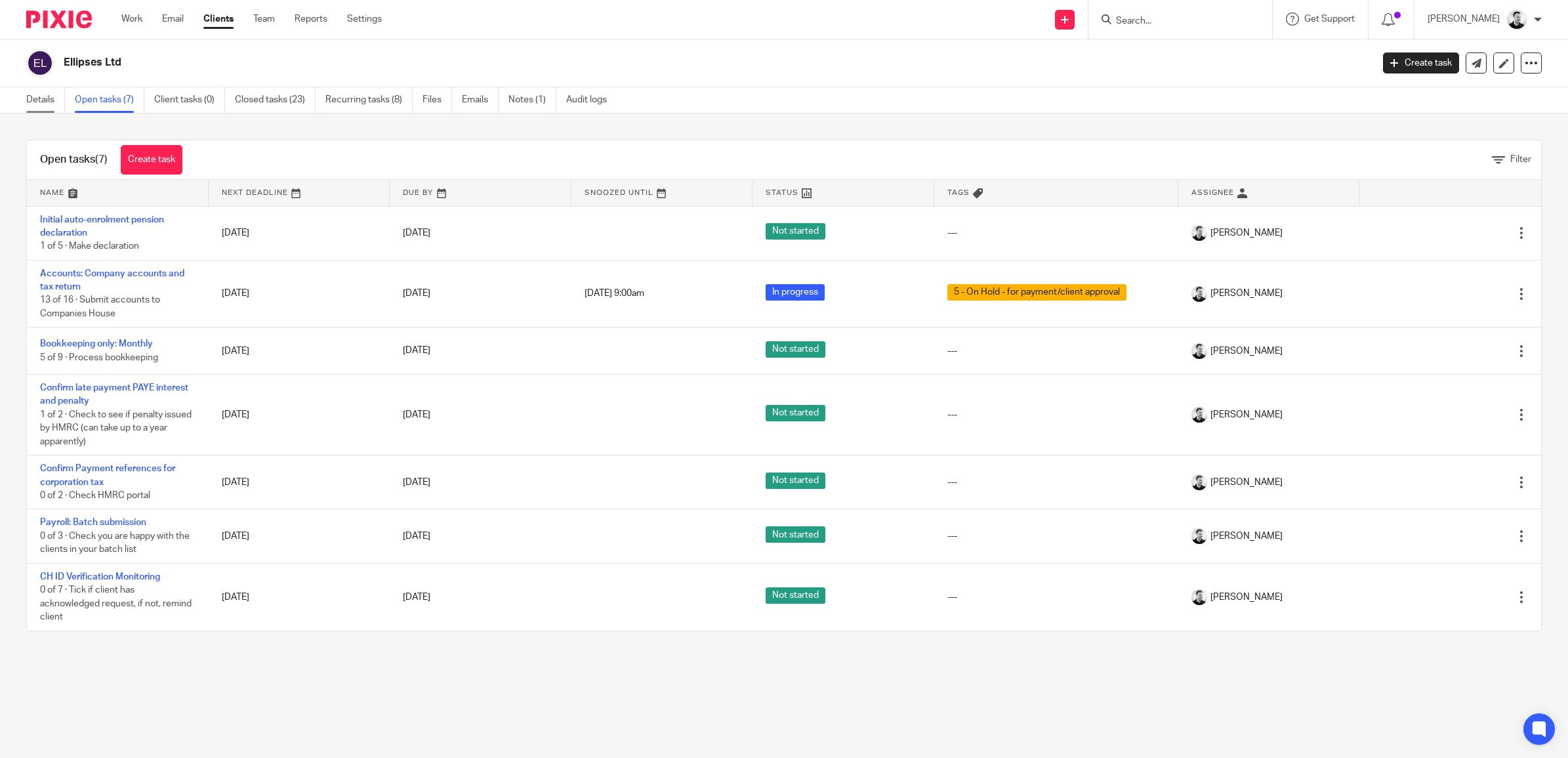
click at [47, 99] on link "Details" at bounding box center [45, 100] width 39 height 25
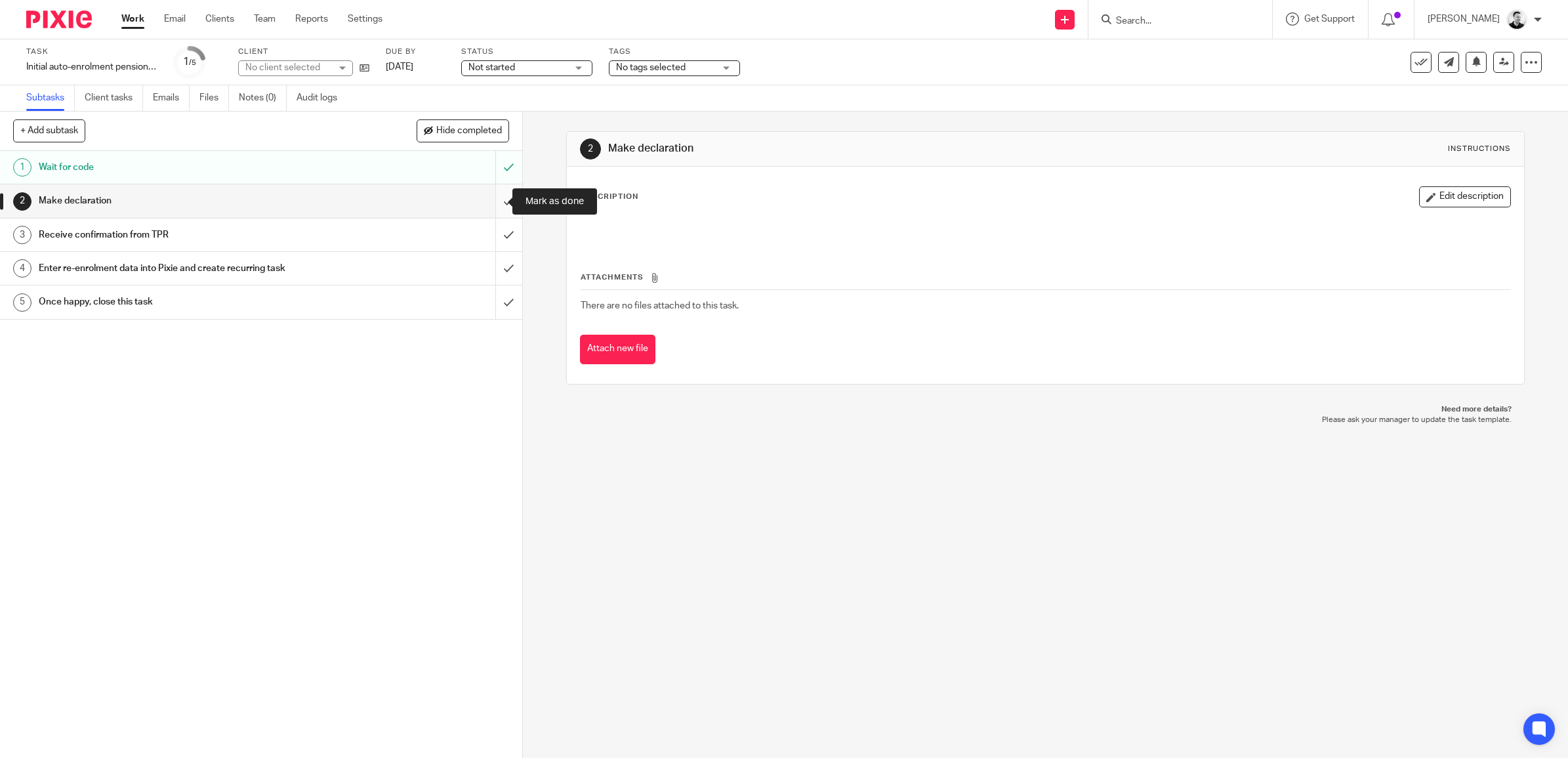
click at [490, 198] on input "submit" at bounding box center [261, 200] width 522 height 32
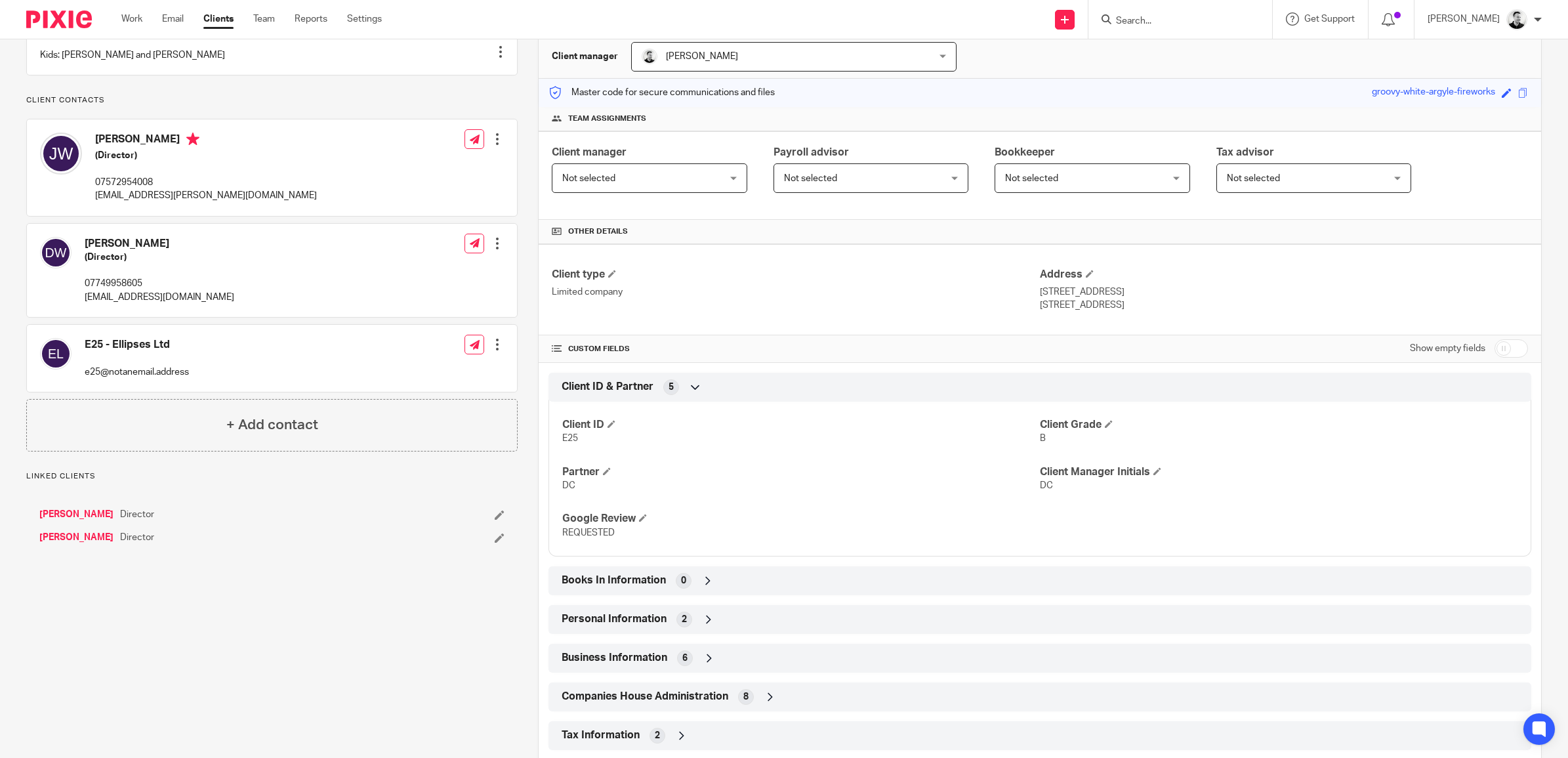
scroll to position [275, 0]
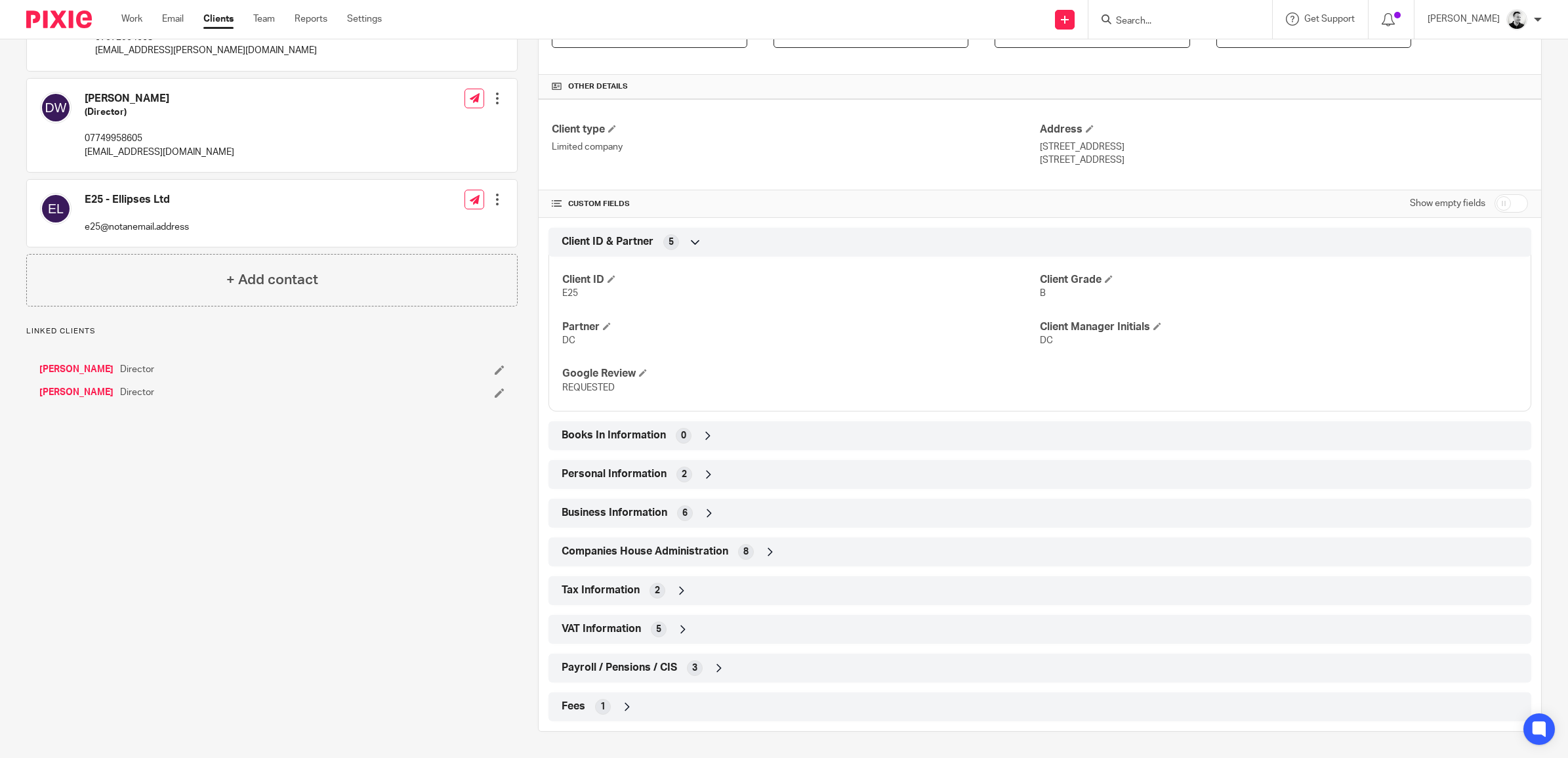
click at [1494, 200] on input "checkbox" at bounding box center [1511, 203] width 33 height 18
checkbox input "true"
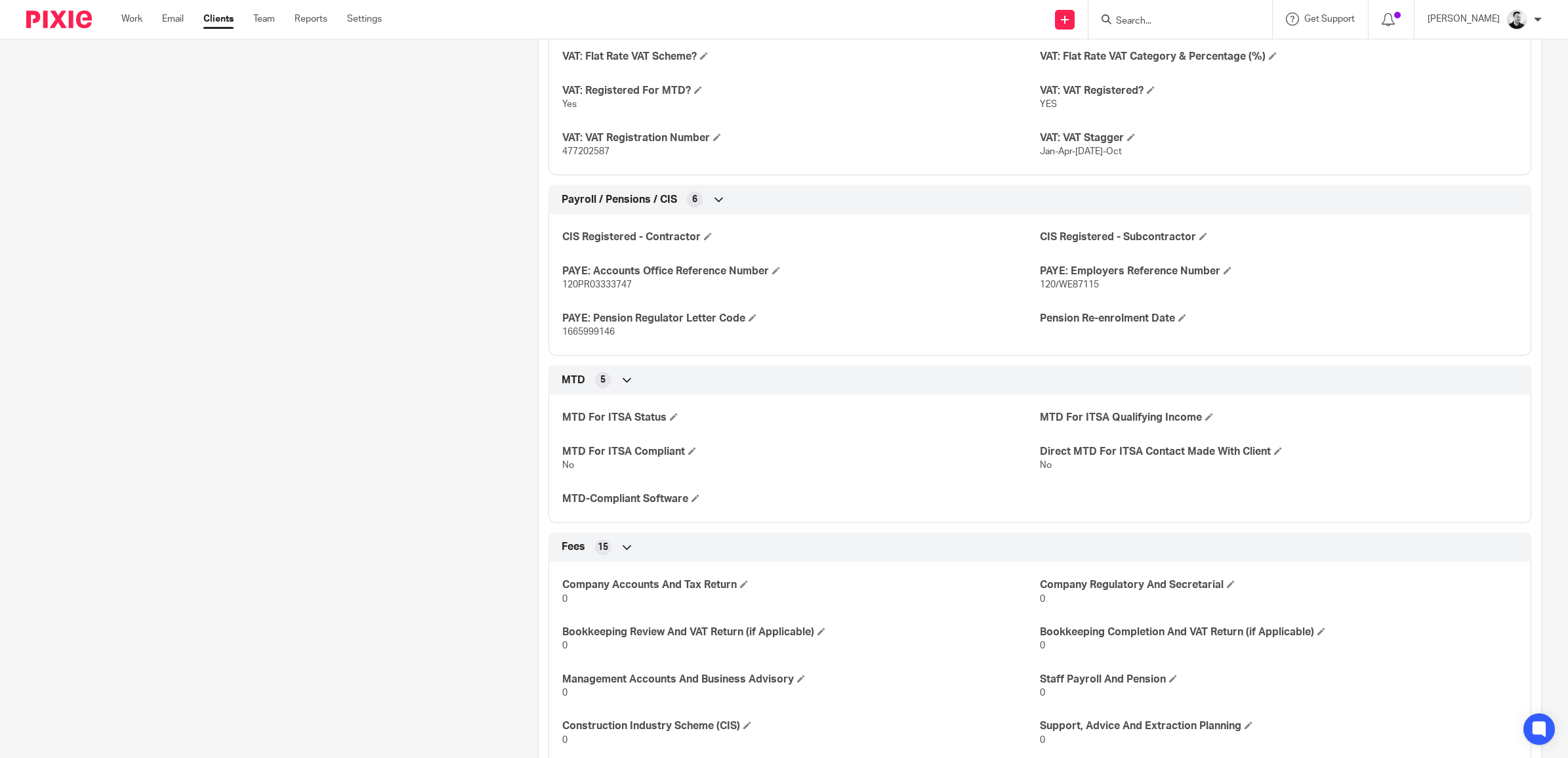
scroll to position [1833, 0]
click at [1178, 318] on span at bounding box center [1182, 316] width 8 height 8
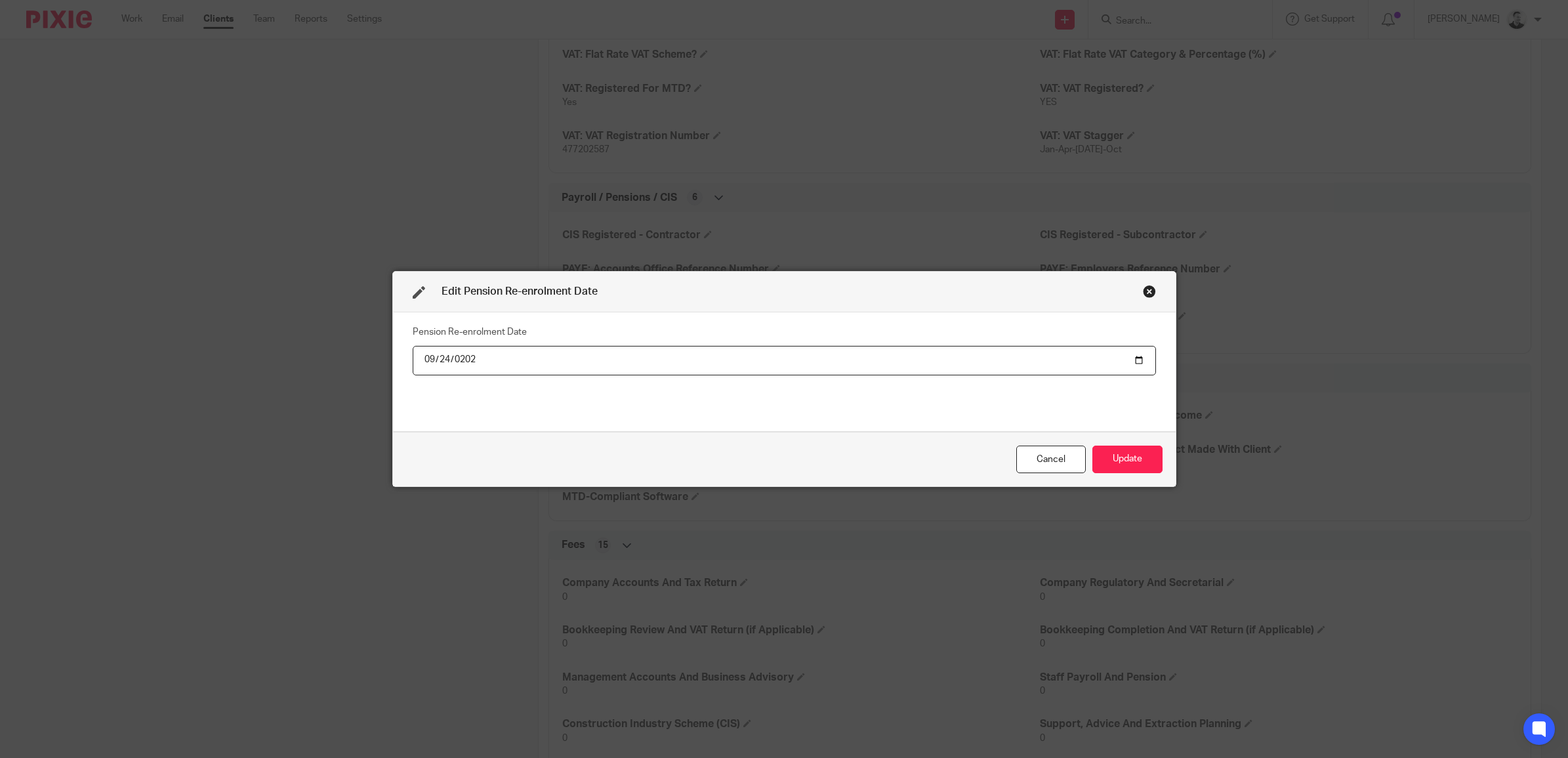
type input "2027-09-24"
click at [1123, 459] on button "Update" at bounding box center [1127, 460] width 70 height 28
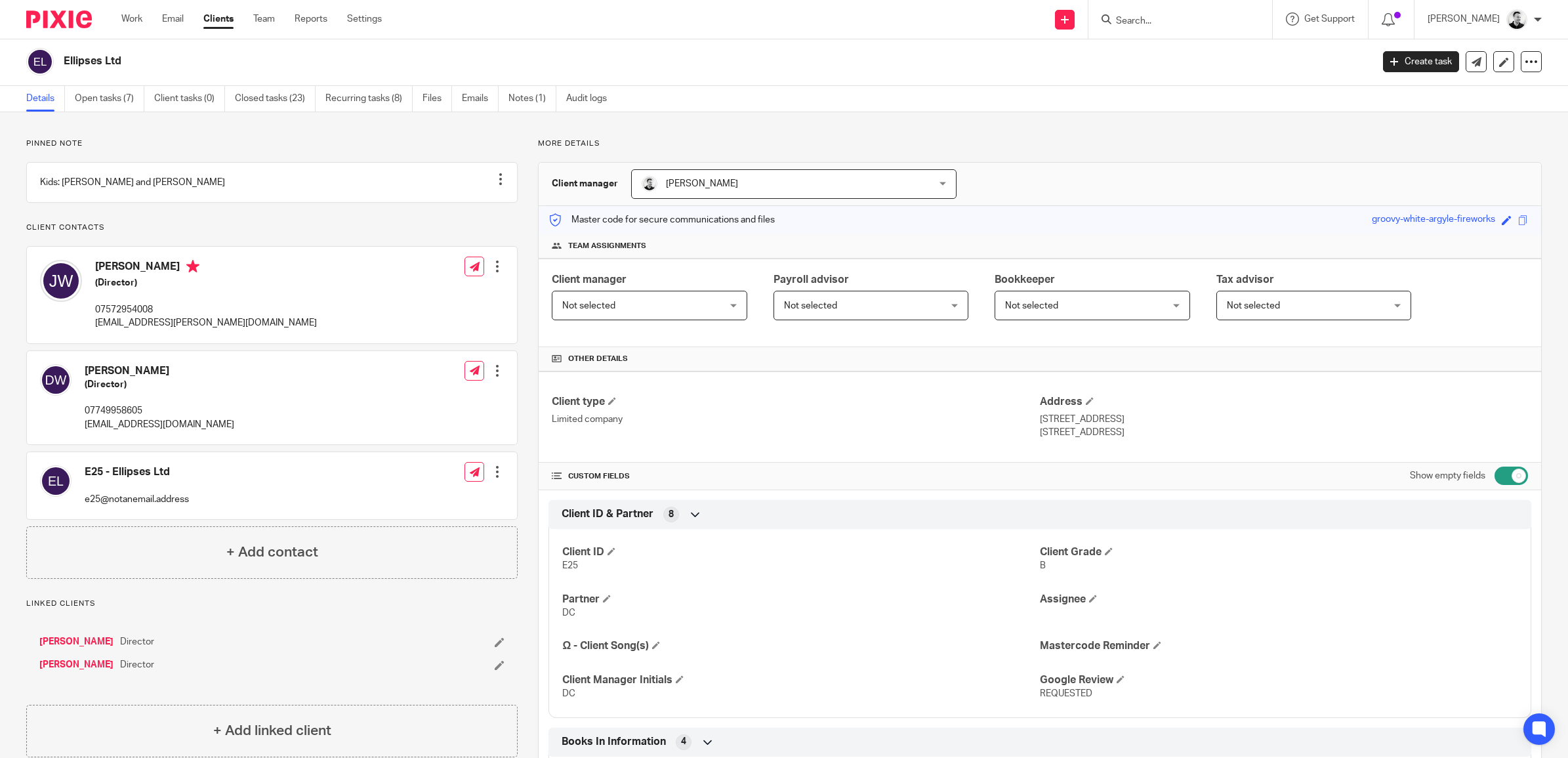
scroll to position [0, 0]
click at [127, 18] on link "Work" at bounding box center [131, 19] width 21 height 13
